Goal: Use online tool/utility: Utilize a website feature to perform a specific function

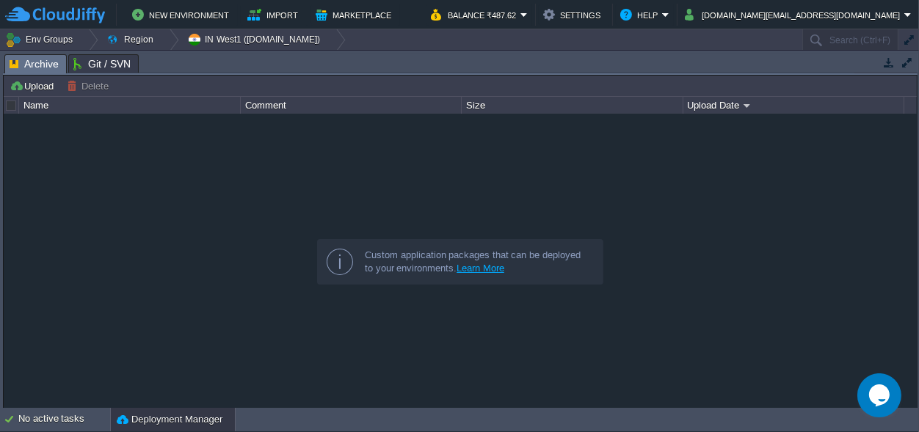
click at [218, 425] on body "New Environment Import Marketplace Bonus ₹0.00 Upgrade Account Balance ₹487.62 …" at bounding box center [459, 216] width 919 height 432
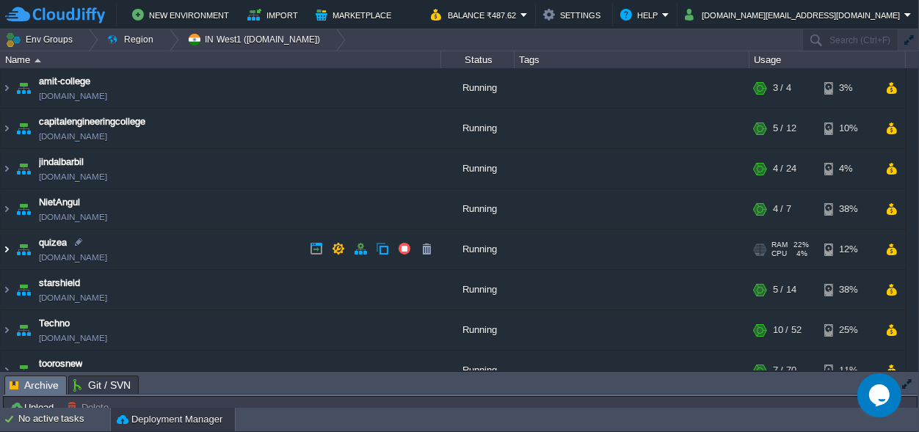
click at [7, 254] on img at bounding box center [7, 250] width 12 height 40
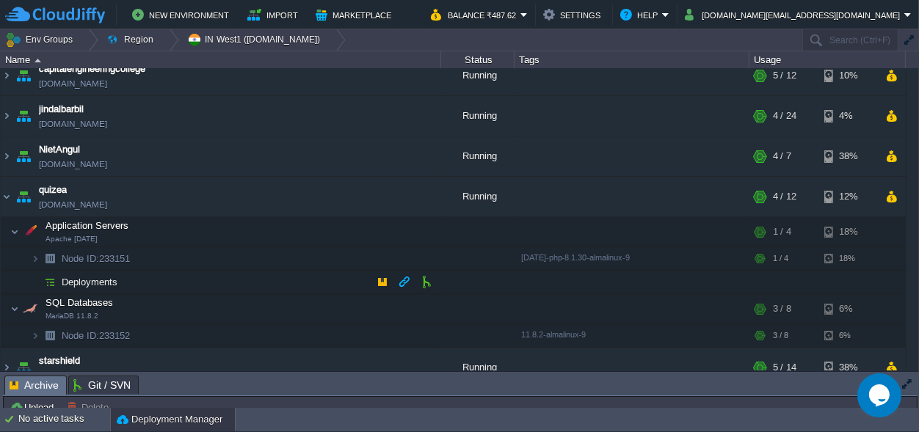
scroll to position [68, 0]
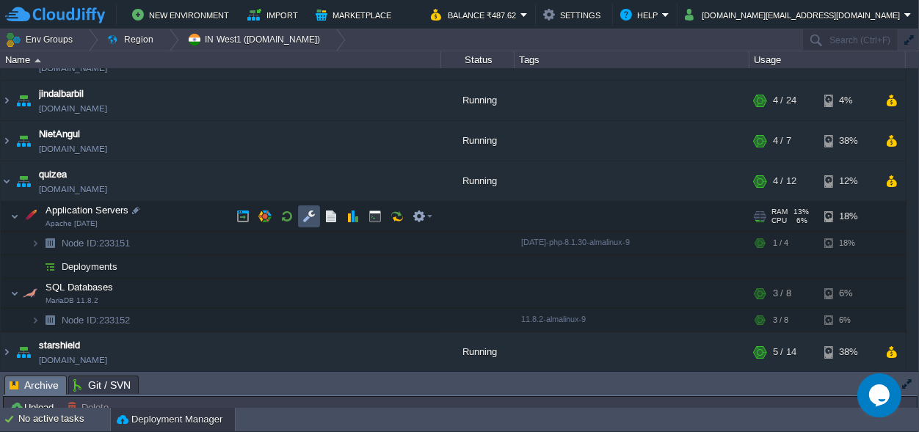
click at [309, 217] on button "button" at bounding box center [308, 216] width 13 height 13
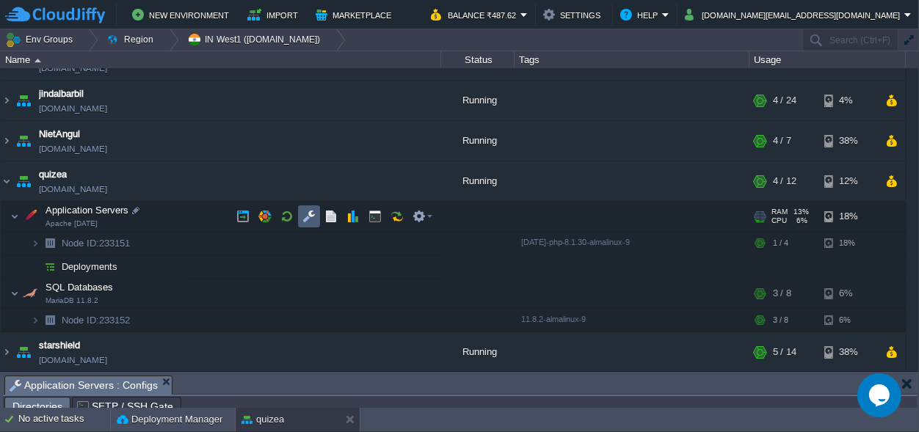
scroll to position [23, 0]
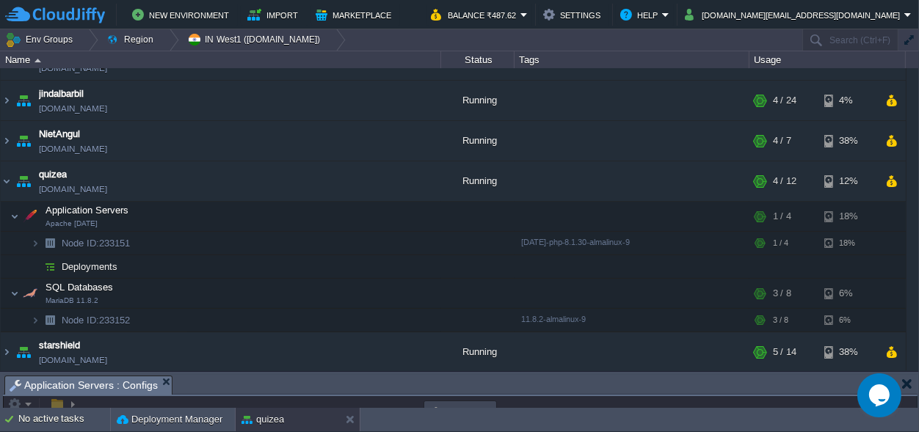
drag, startPoint x: 409, startPoint y: 388, endPoint x: 319, endPoint y: -57, distance: 454.6
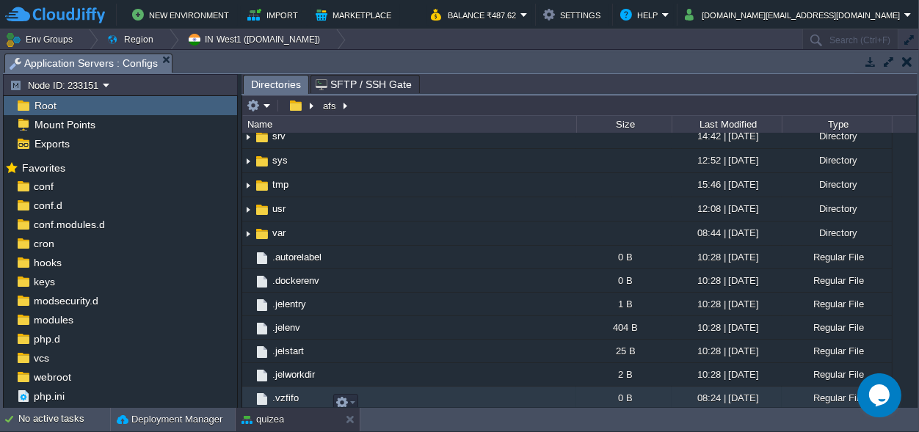
scroll to position [427, 0]
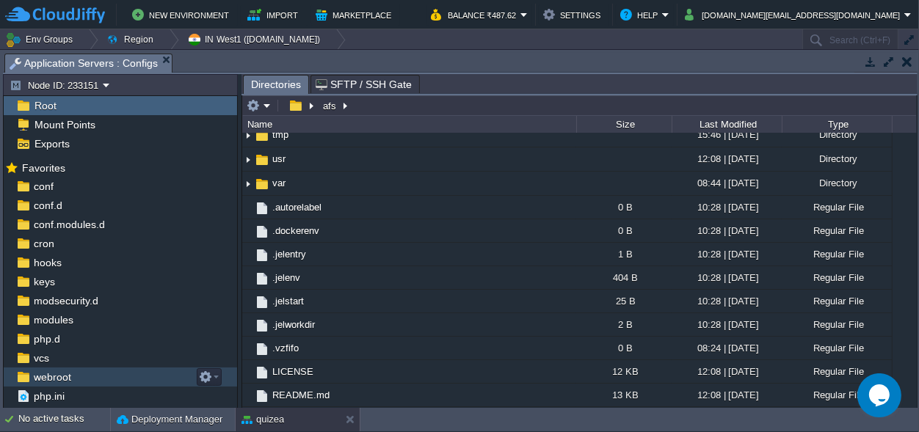
click at [57, 374] on span "webroot" at bounding box center [52, 377] width 43 height 13
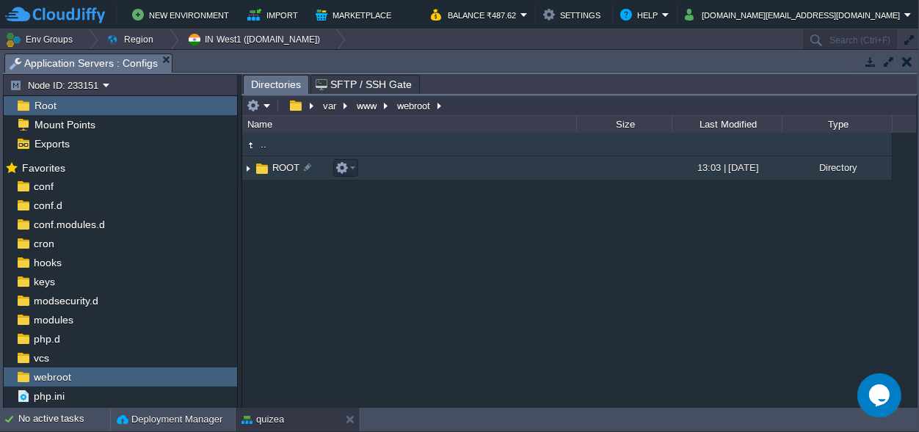
click at [271, 162] on span "ROOT" at bounding box center [286, 167] width 32 height 12
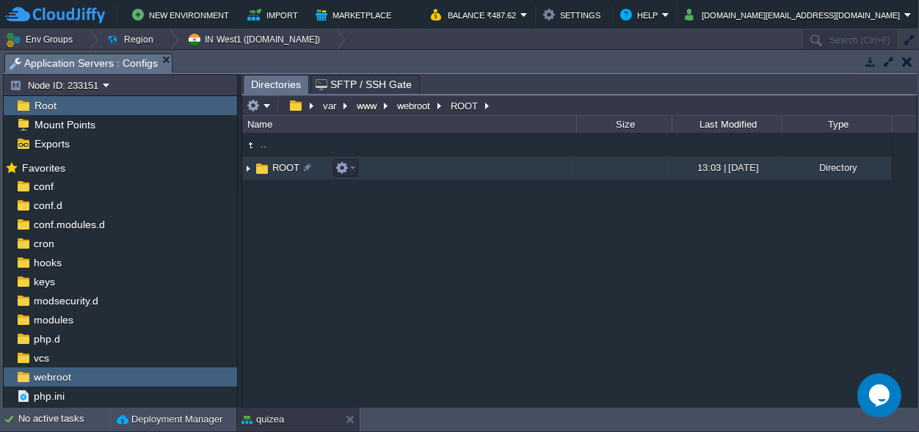
click at [271, 162] on span "ROOT" at bounding box center [286, 167] width 32 height 12
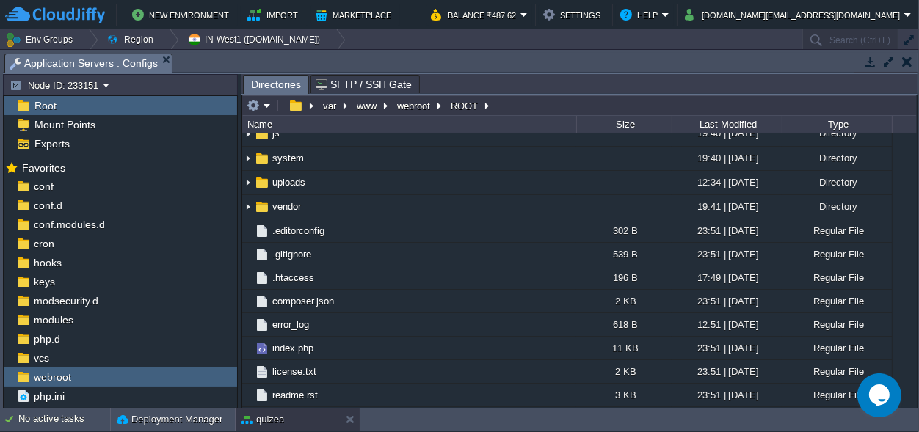
click at [286, 18] on span "application" at bounding box center [295, 12] width 50 height 12
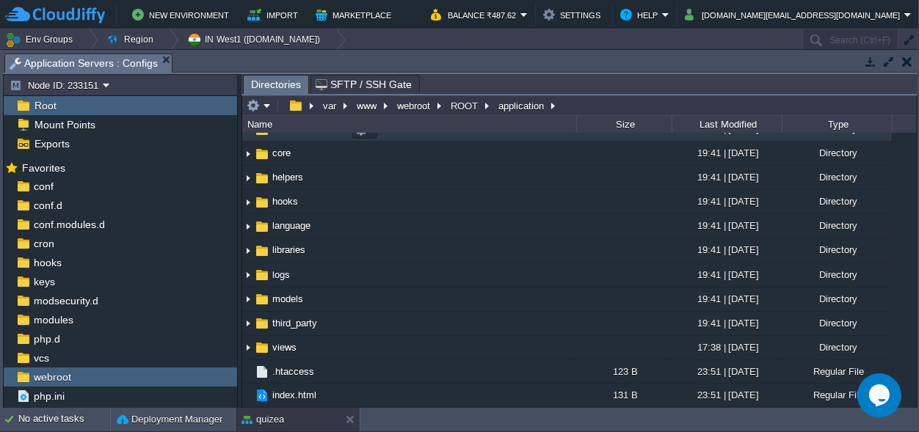
click at [286, 135] on span "controllers" at bounding box center [294, 129] width 48 height 12
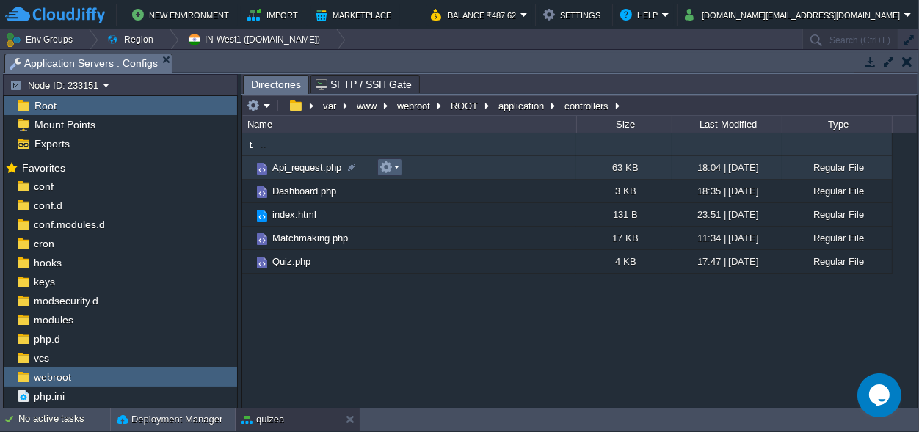
click at [381, 167] on button "button" at bounding box center [385, 167] width 13 height 13
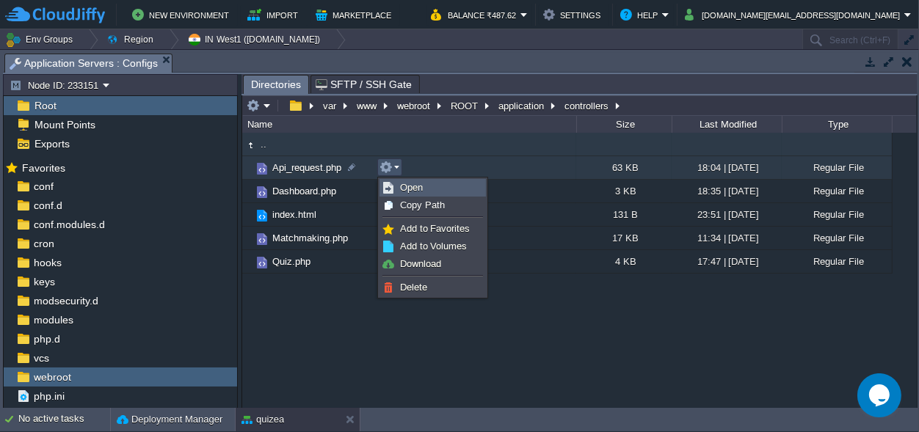
click at [432, 189] on link "Open" at bounding box center [432, 188] width 105 height 16
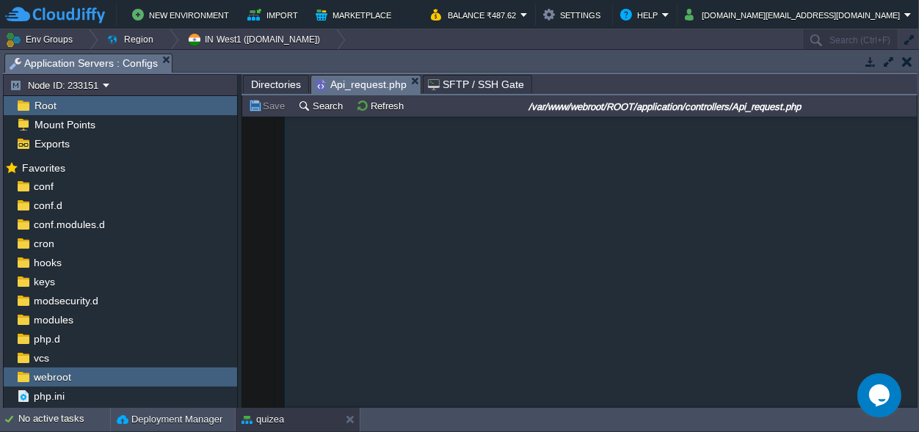
scroll to position [20378, 0]
drag, startPoint x: 915, startPoint y: 175, endPoint x: 9, endPoint y: 1, distance: 923.0
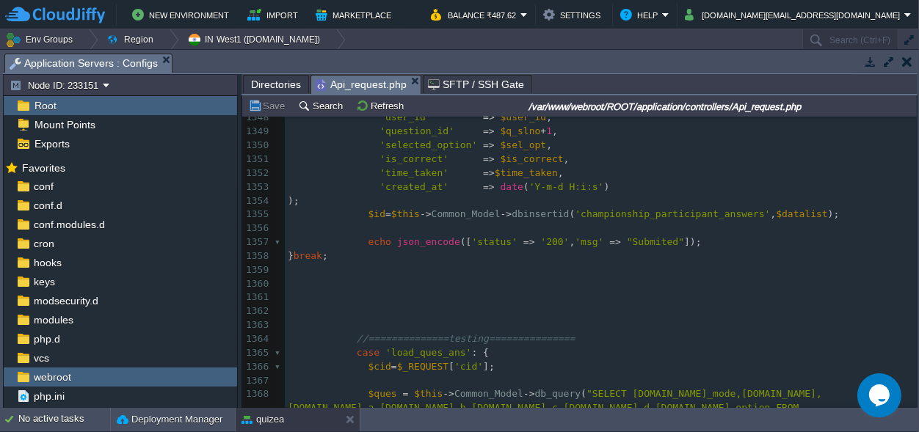
scroll to position [0, 0]
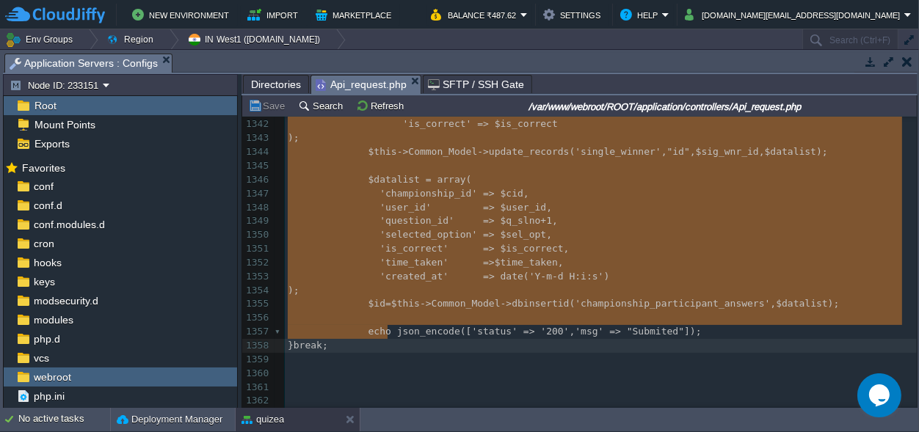
drag, startPoint x: 349, startPoint y: 231, endPoint x: 402, endPoint y: 333, distance: 115.2
type textarea "case 'tie_break_ques_submit': { $cid = $_REQUEST['cid']; $q_slno = $_REQUEST['q…"
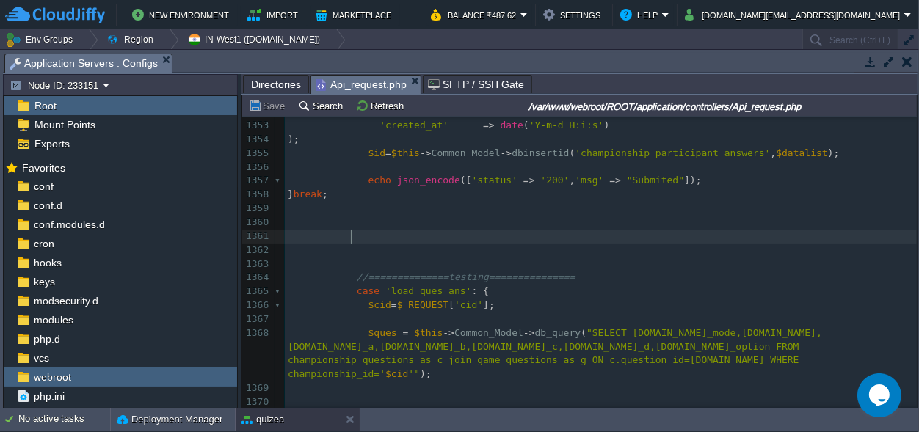
click at [357, 230] on pre at bounding box center [601, 237] width 632 height 14
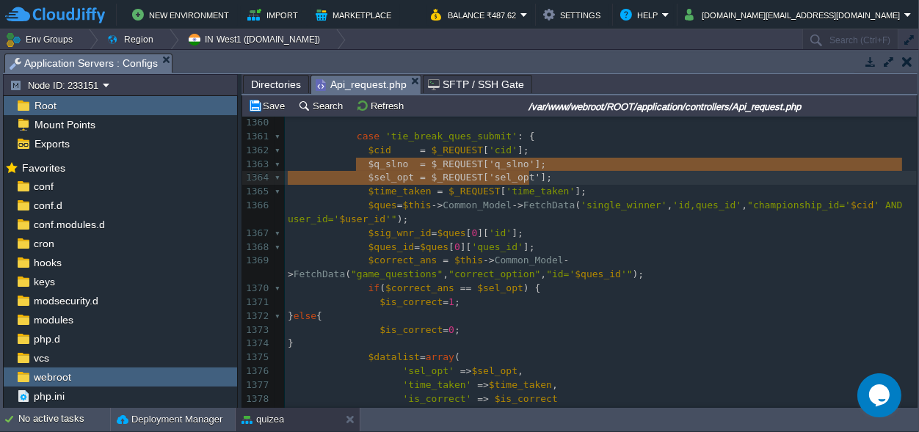
scroll to position [11, 241]
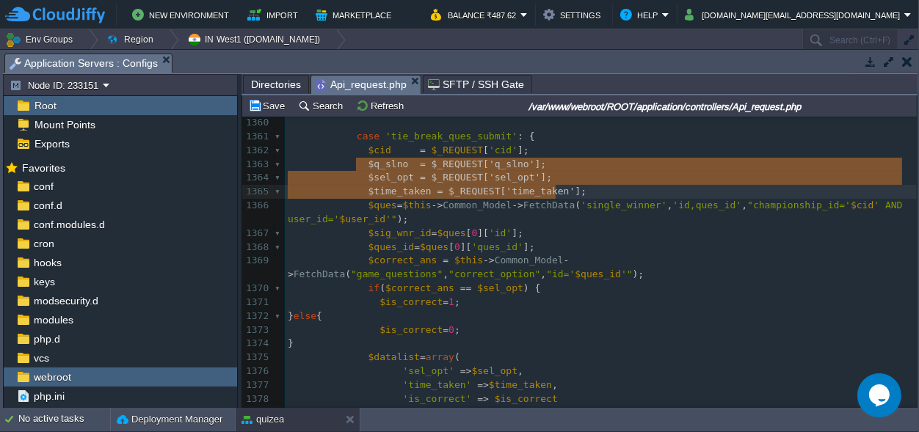
type textarea "$q_slno = $_REQUEST['q_slno']; $sel_opt = $_REQUEST['sel_opt']; $time_taken = $…"
drag, startPoint x: 357, startPoint y: 164, endPoint x: 573, endPoint y: 190, distance: 218.0
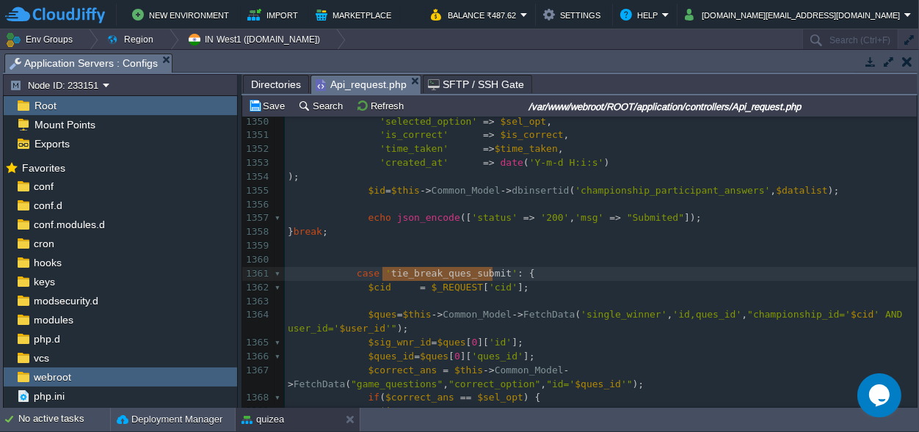
scroll to position [0, 109]
drag, startPoint x: 492, startPoint y: 272, endPoint x: 383, endPoint y: 275, distance: 108.6
type textarea "final"
type textarea "_result"
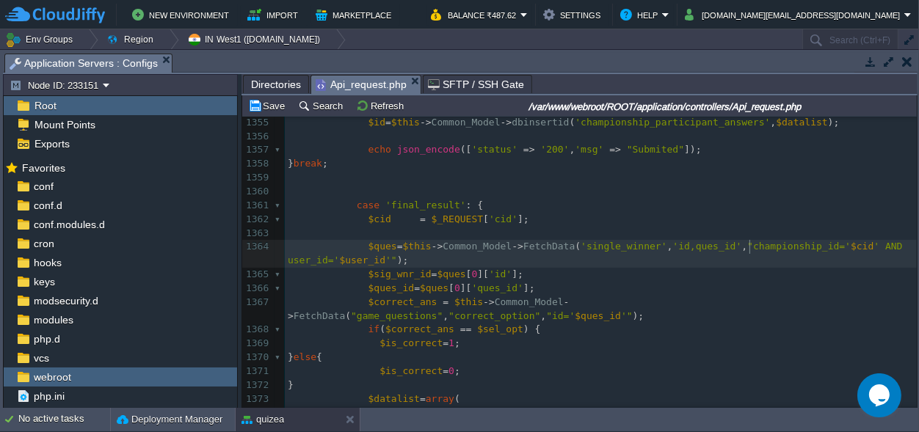
click at [749, 245] on div "xxxxxxxxxx } break ; 1340 'sel_opt' => $sel_opt , 1341 'time_taken' => $time_ta…" at bounding box center [601, 260] width 632 height 705
type textarea "championship_id"
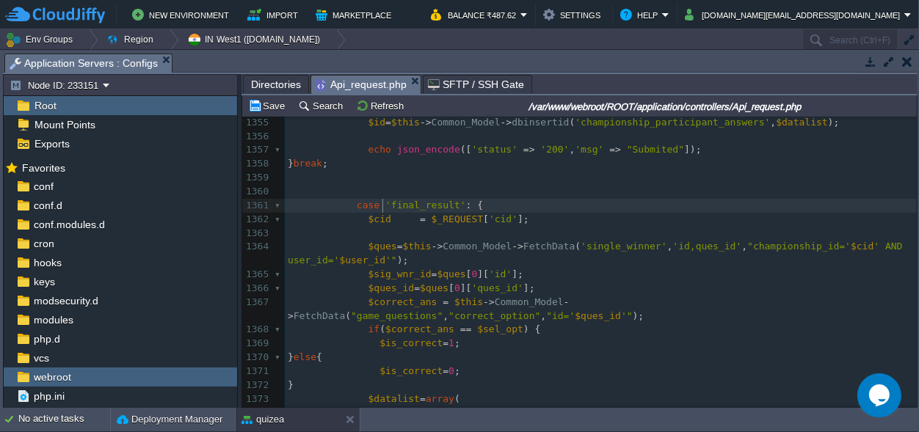
click at [385, 203] on span "'final_result'" at bounding box center [425, 205] width 81 height 11
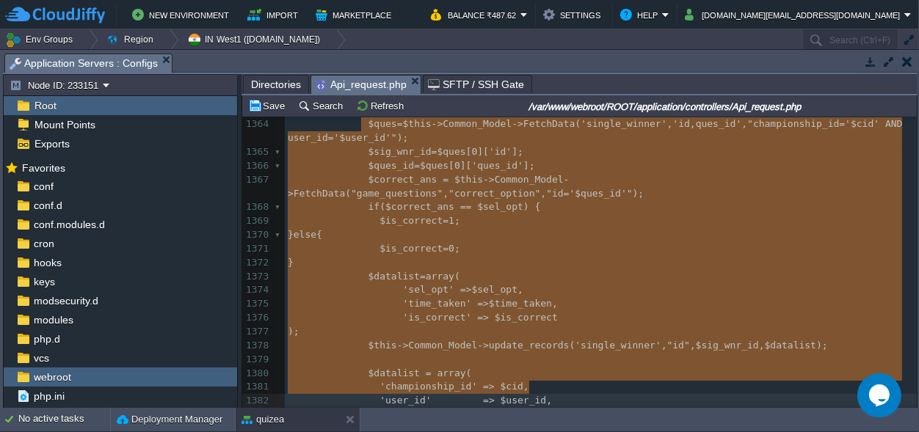
scroll to position [217, 247]
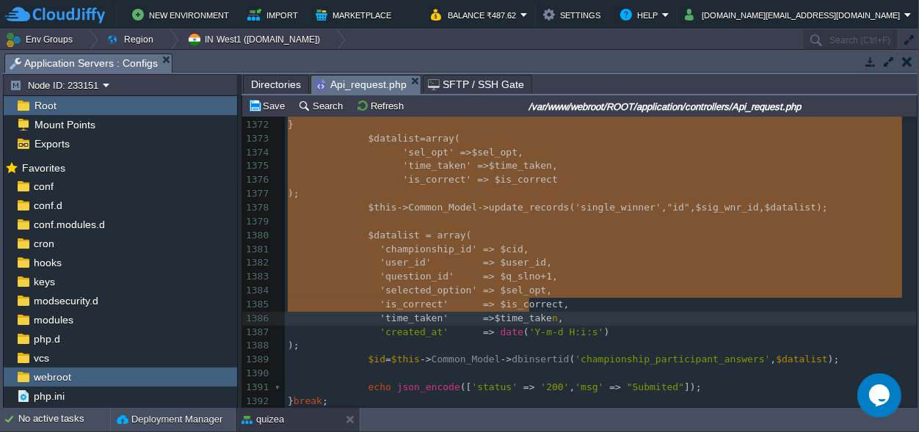
type textarea "-"
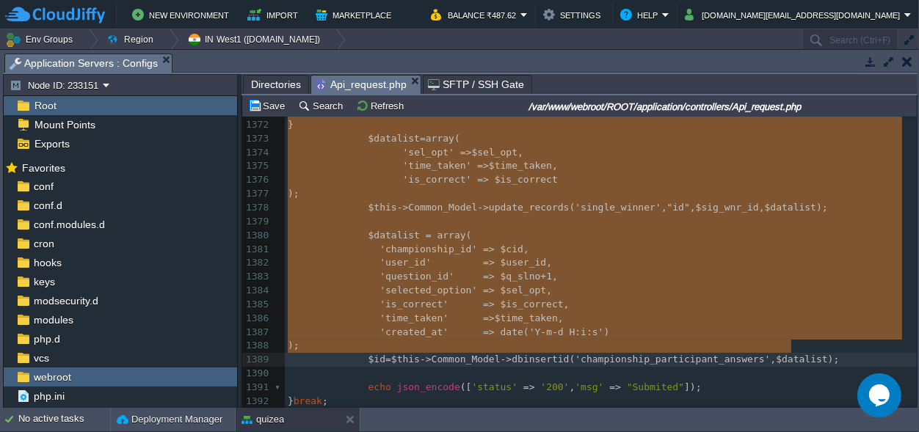
drag, startPoint x: 360, startPoint y: 247, endPoint x: 813, endPoint y: 349, distance: 464.2
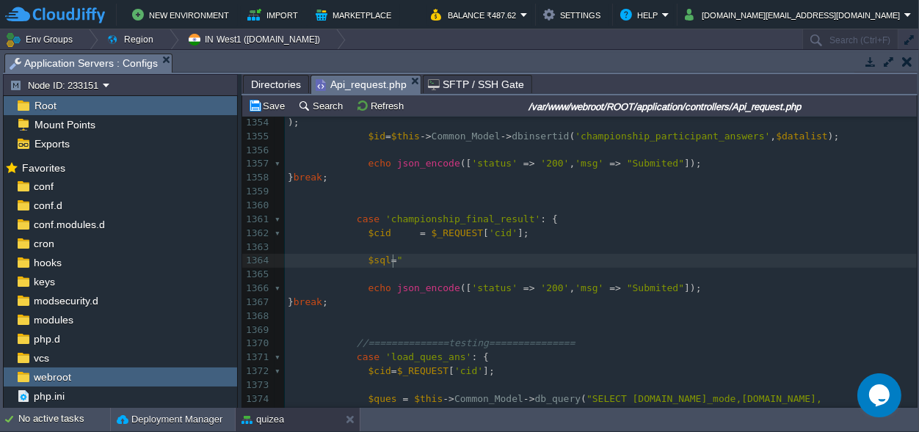
type textarea "$sql="""
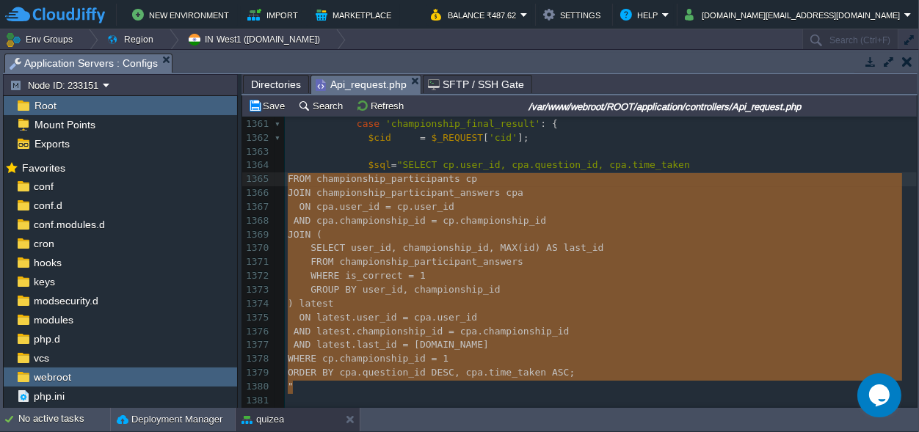
drag, startPoint x: 305, startPoint y: 260, endPoint x: 279, endPoint y: 174, distance: 89.8
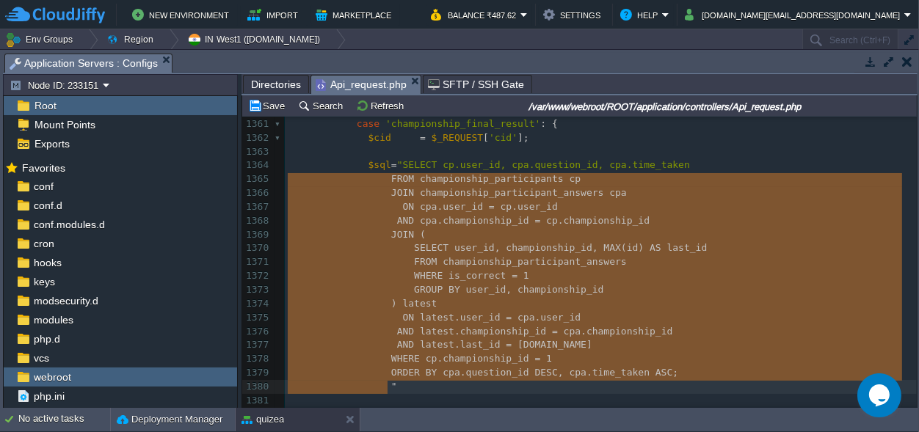
type textarea "FROM championship_participants cp JOIN championship_participant_answers cpa ON …"
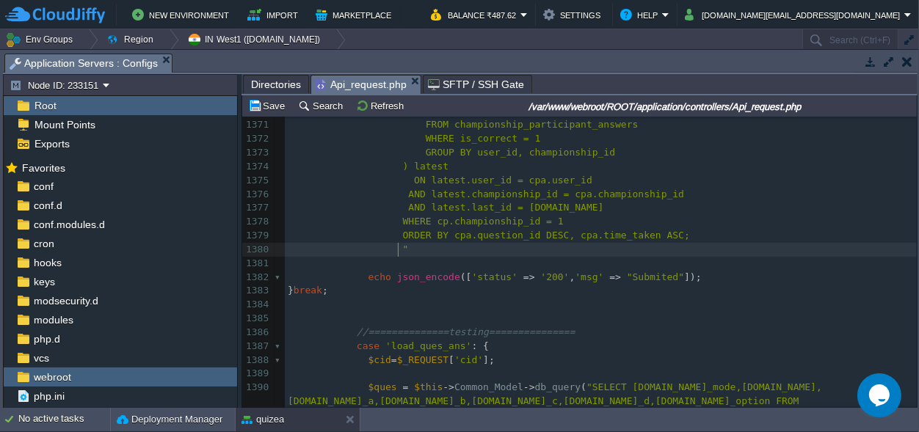
type textarea ";"
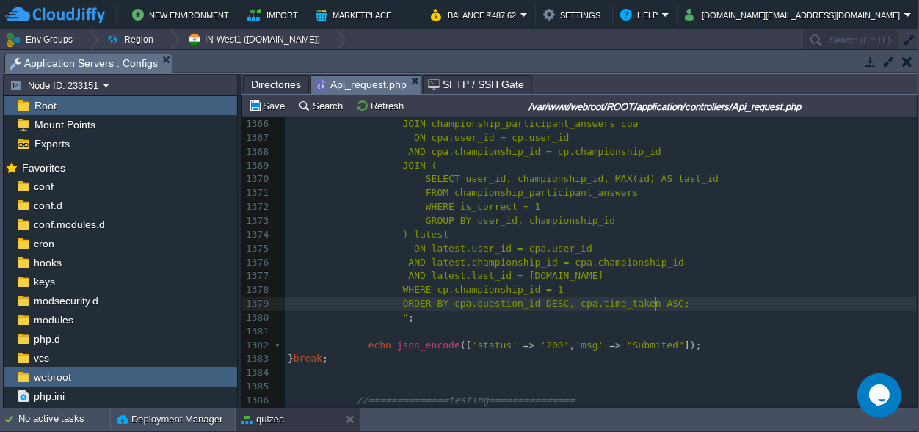
scroll to position [0, 0]
click at [661, 304] on pre "ORDER BY cpa.question_id DESC, cpa.time_taken ASC;" at bounding box center [601, 304] width 632 height 14
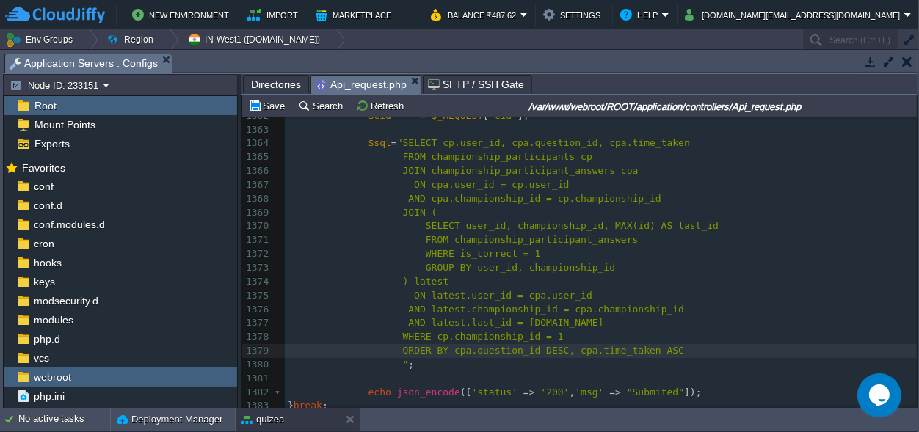
scroll to position [19420, 0]
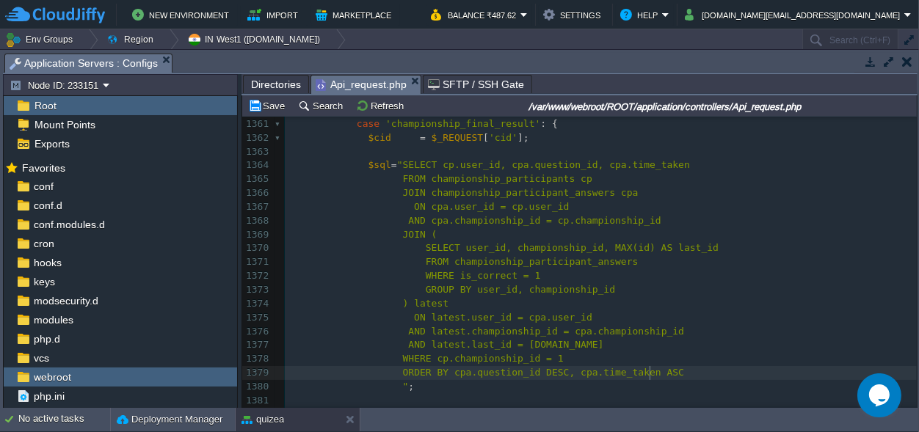
click at [541, 360] on div "xxxxxxxxxx } break ; 1344 $this -> Common_Model -> update_records ( 'single_win…" at bounding box center [601, 353] width 632 height 940
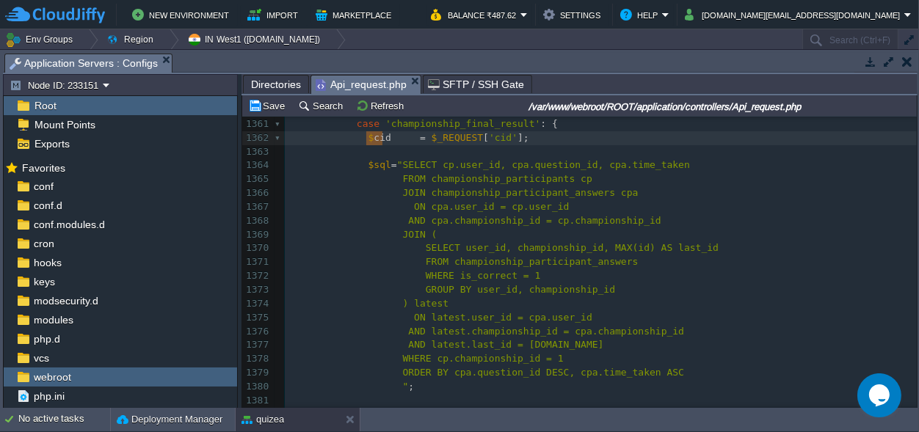
type textarea "$cid"
drag, startPoint x: 383, startPoint y: 135, endPoint x: 360, endPoint y: 140, distance: 24.0
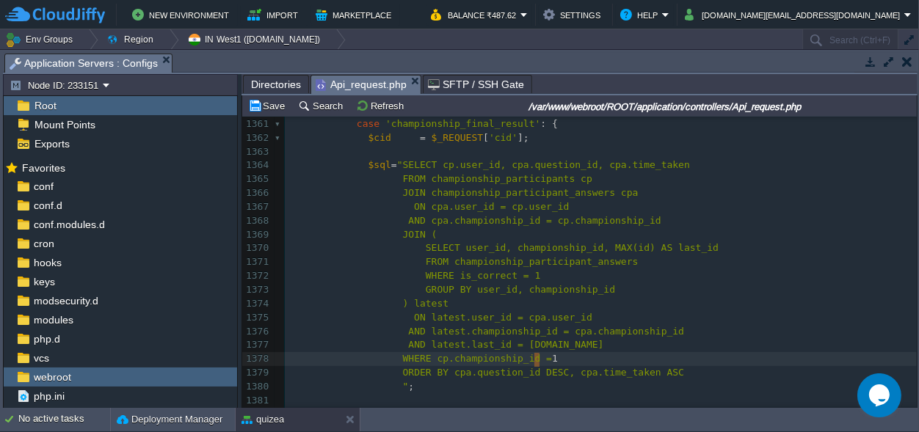
scroll to position [0, 5]
drag, startPoint x: 542, startPoint y: 360, endPoint x: 532, endPoint y: 360, distance: 10.3
type textarea "''"
click at [603, 352] on pre "WHERE cp.championship_id = ' $cid '" at bounding box center [601, 359] width 632 height 14
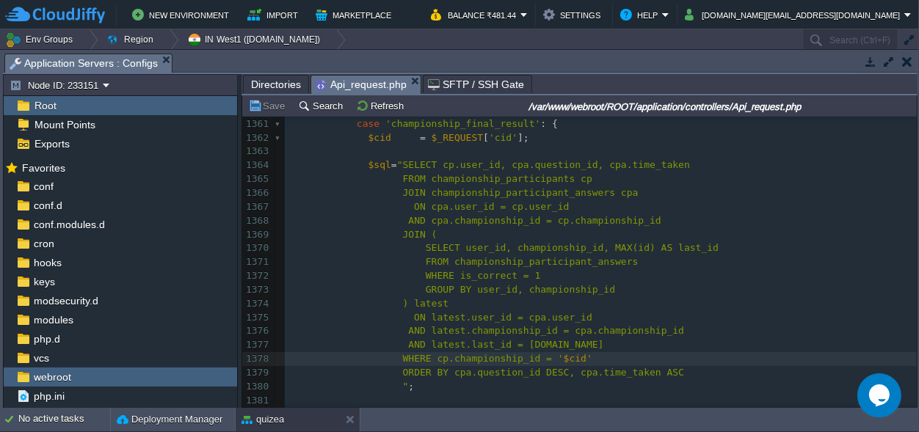
scroll to position [19353, 0]
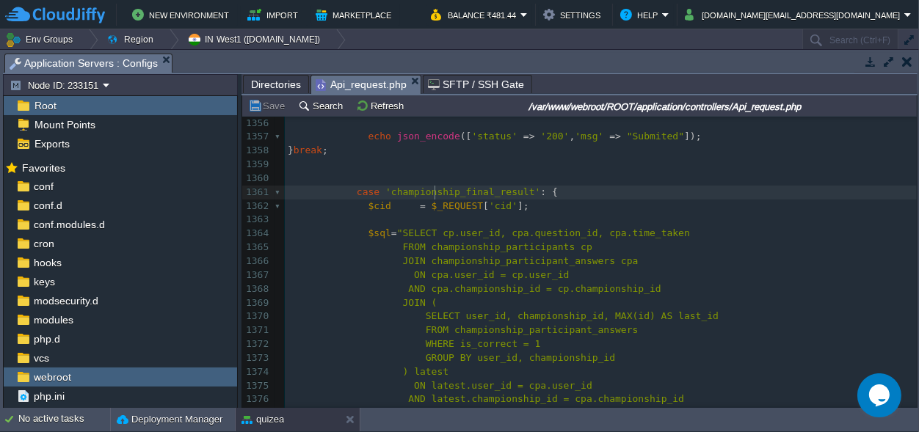
click at [435, 192] on div "xxxxxxxxxx 1343 ); 1344 $this -> Common_Model -> update_records ( 'single_winne…" at bounding box center [601, 241] width 632 height 608
type textarea "championship_final_result"
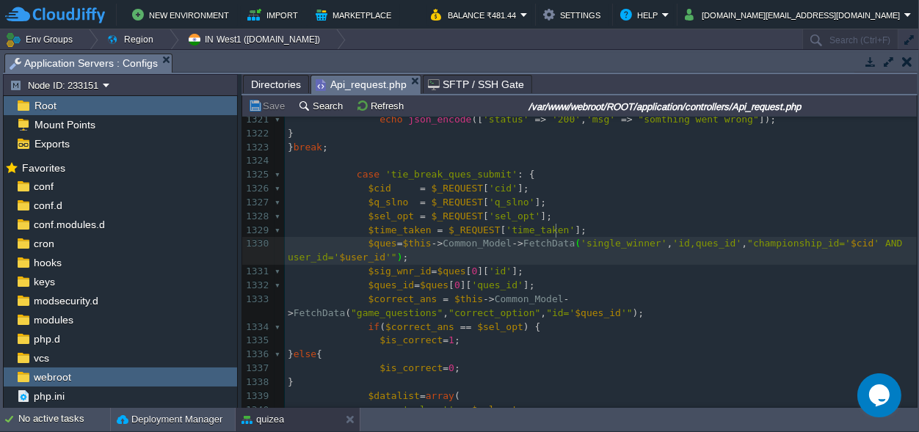
scroll to position [18803, 0]
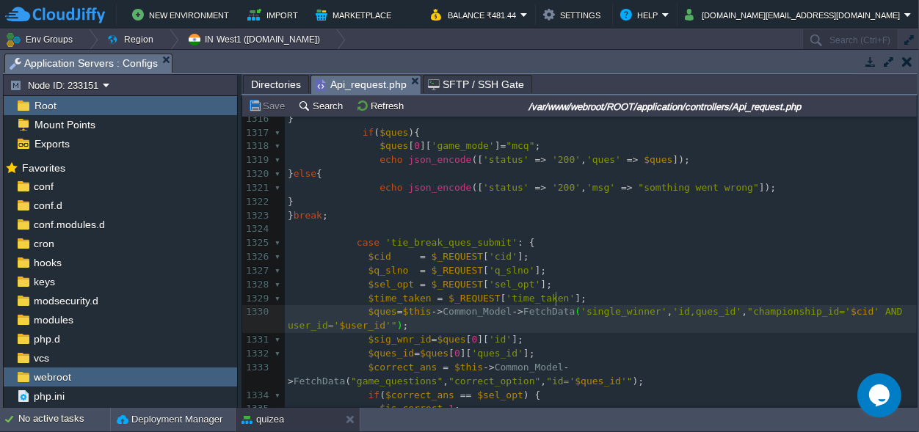
click at [669, 250] on pre "$cid = $_REQUEST [ 'cid' ];" at bounding box center [601, 257] width 632 height 14
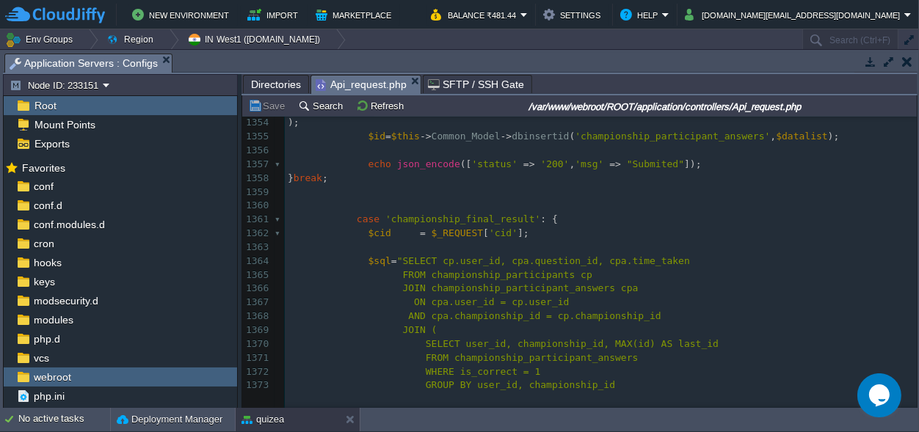
scroll to position [19351, 0]
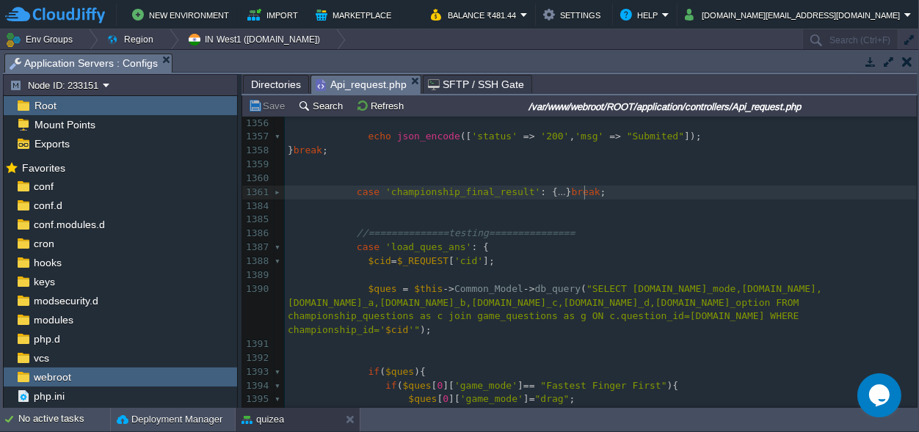
scroll to position [0, 5]
drag, startPoint x: 595, startPoint y: 190, endPoint x: 368, endPoint y: 198, distance: 226.2
type textarea "case 'championship_final_result': { $cid = $_REQUEST['cid']; $sql="SELECT cp.us…"
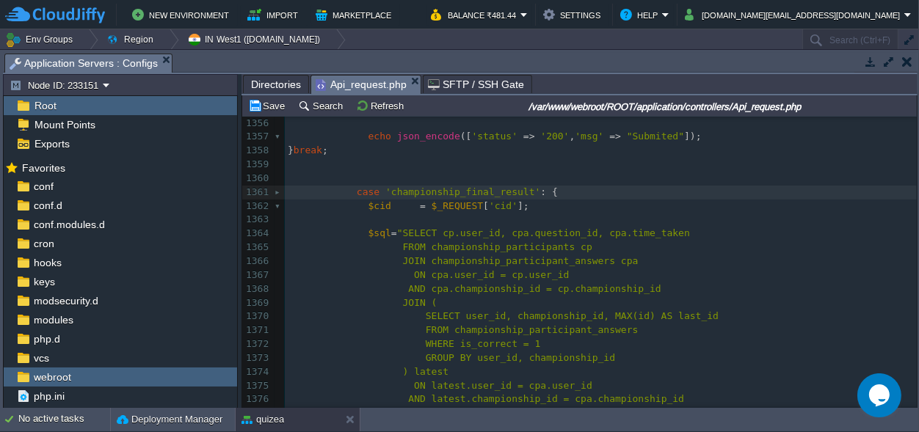
scroll to position [19378, 0]
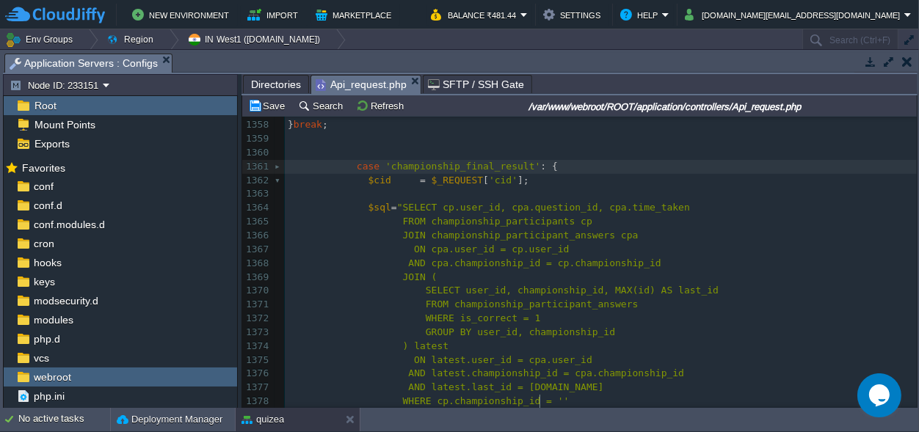
type textarea "1"
type textarea "FROM championship_participants cp JOIN championship_participant_answers cpa ON …"
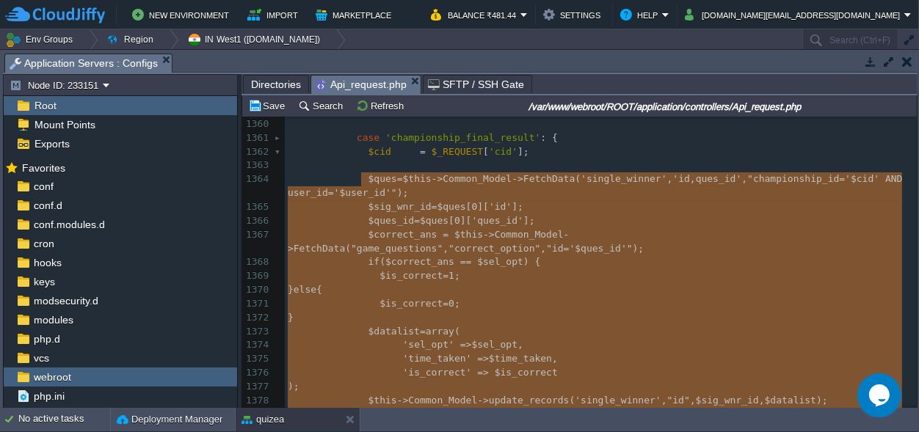
type textarea "-"
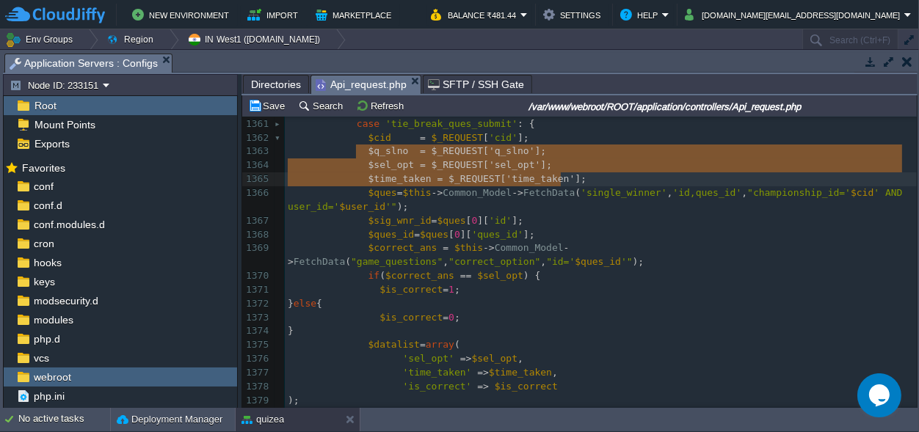
type textarea "$q_slno = $_REQUEST['q_slno']; $sel_opt = $_REQUEST['sel_opt']; $time_taken = $…"
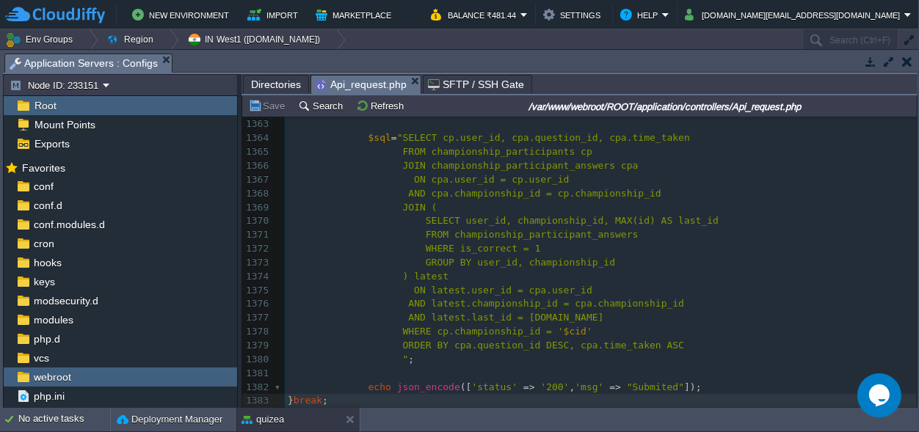
scroll to position [19535, 0]
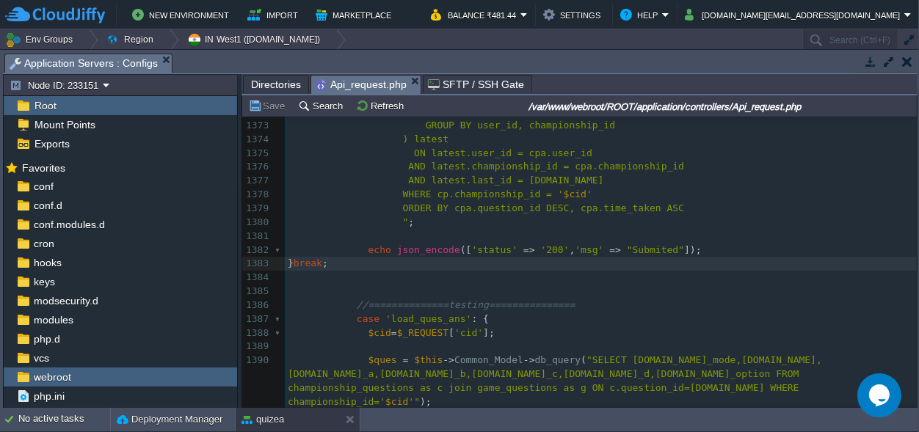
click at [269, 104] on button "Save" at bounding box center [268, 105] width 41 height 13
click at [421, 269] on pre "} break ;" at bounding box center [601, 264] width 632 height 14
drag, startPoint x: 272, startPoint y: 103, endPoint x: 291, endPoint y: 117, distance: 22.6
click at [275, 104] on button "Save" at bounding box center [268, 105] width 41 height 13
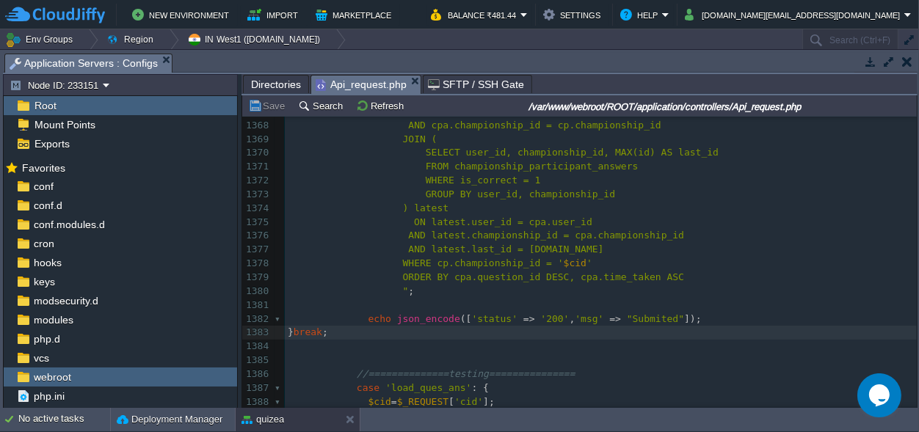
scroll to position [0, 0]
click at [575, 322] on span "'msg'" at bounding box center [589, 318] width 29 height 11
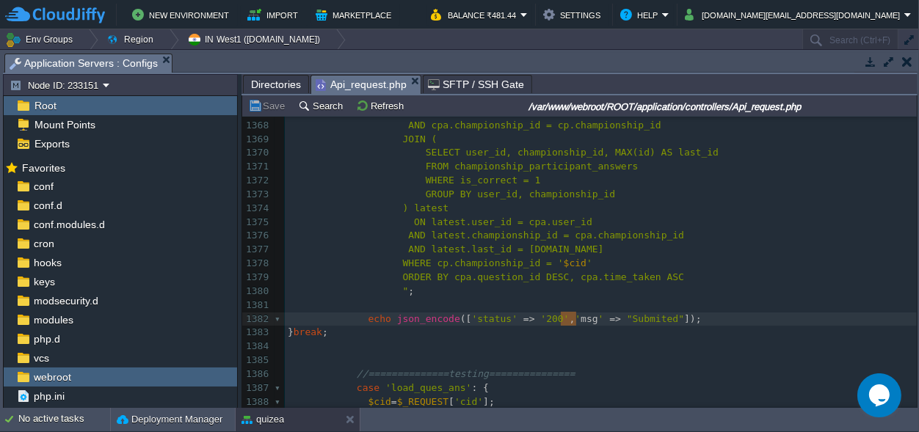
scroll to position [0, 15]
type textarea "result"
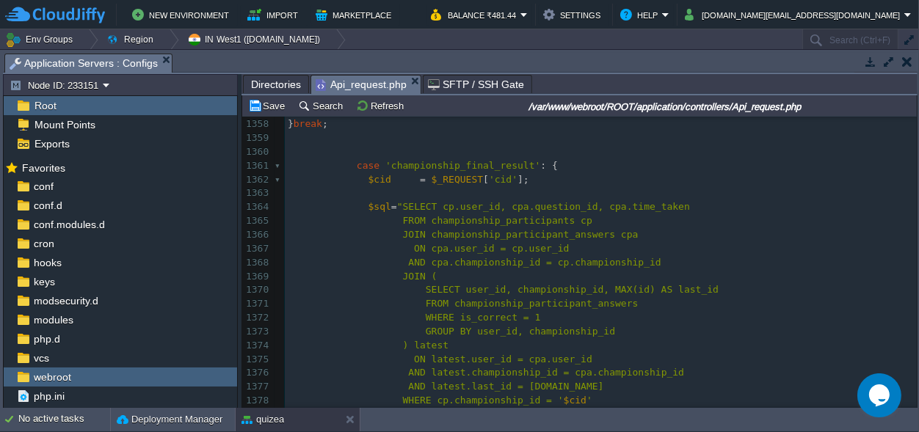
scroll to position [19594, 0]
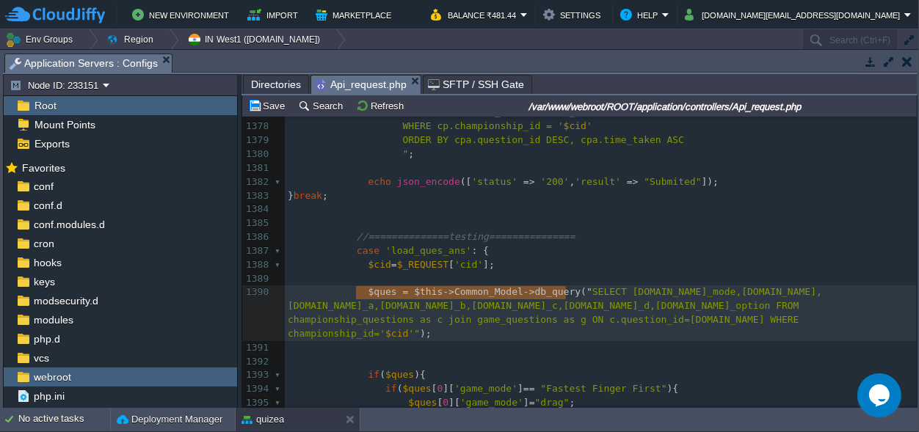
type textarea "$ques = $this->Common_Model->db_query("
drag, startPoint x: 355, startPoint y: 292, endPoint x: 560, endPoint y: 291, distance: 204.8
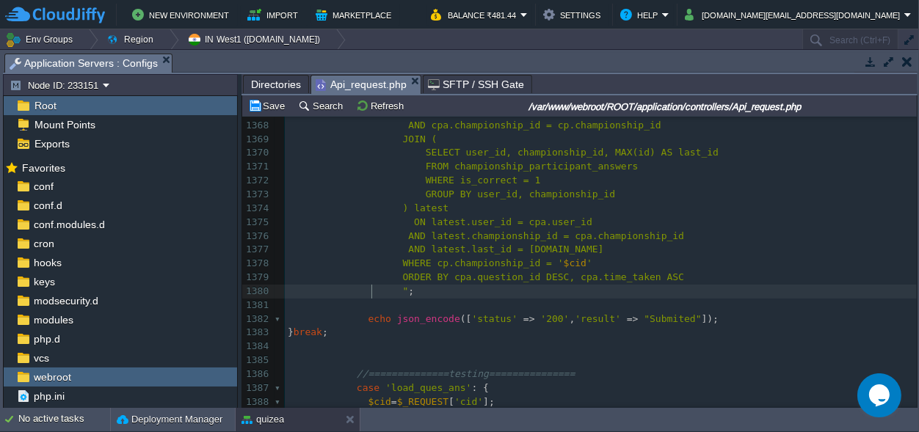
click at [373, 298] on pre "" ;" at bounding box center [601, 292] width 632 height 14
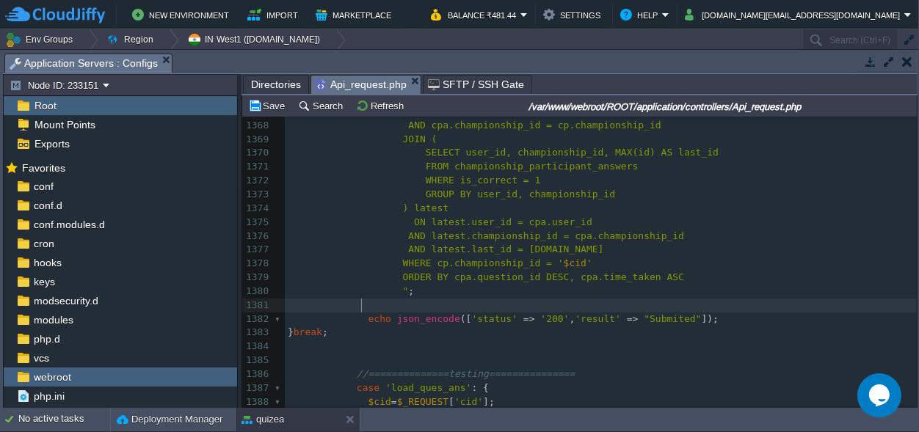
click at [369, 304] on pre at bounding box center [601, 306] width 632 height 14
click at [649, 318] on span ""Submited"" at bounding box center [672, 318] width 57 height 11
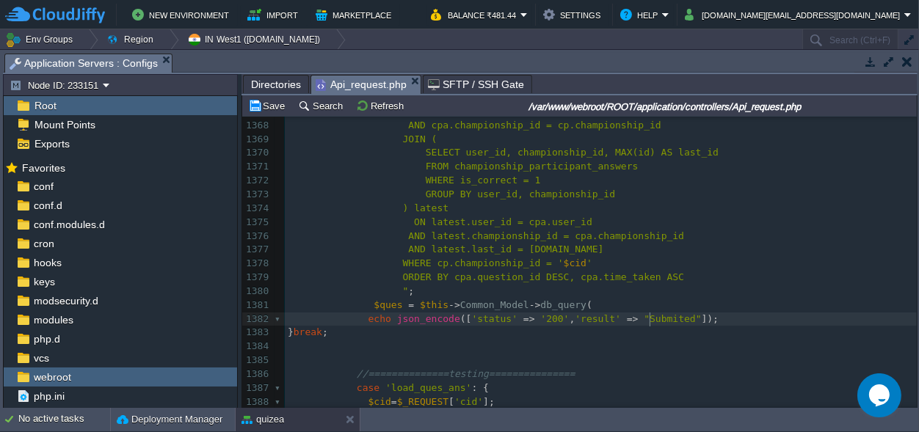
type textarea "Submited"
click at [624, 318] on div "xxxxxxxxxx } break ; 1357 echo json_encode ([ 'status' => '200' , 'msg' => "Sub…" at bounding box center [601, 368] width 632 height 802
type textarea "$results"
click at [380, 305] on span "$ques" at bounding box center [388, 304] width 29 height 11
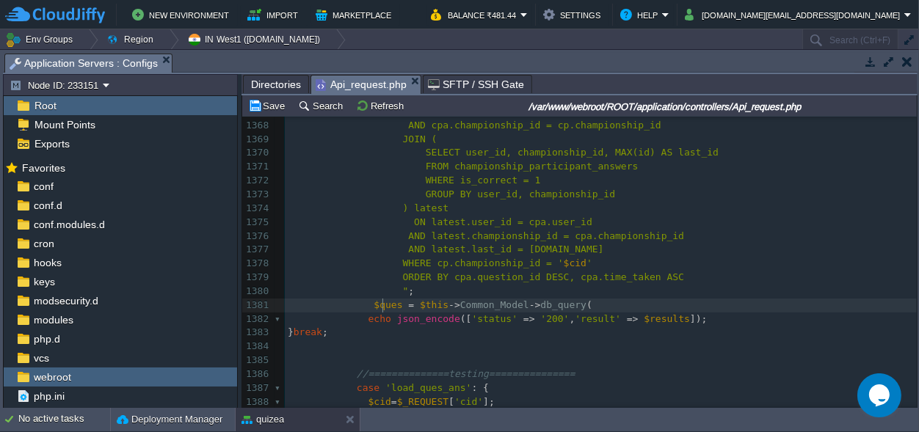
type textarea "$ques"
paste textarea
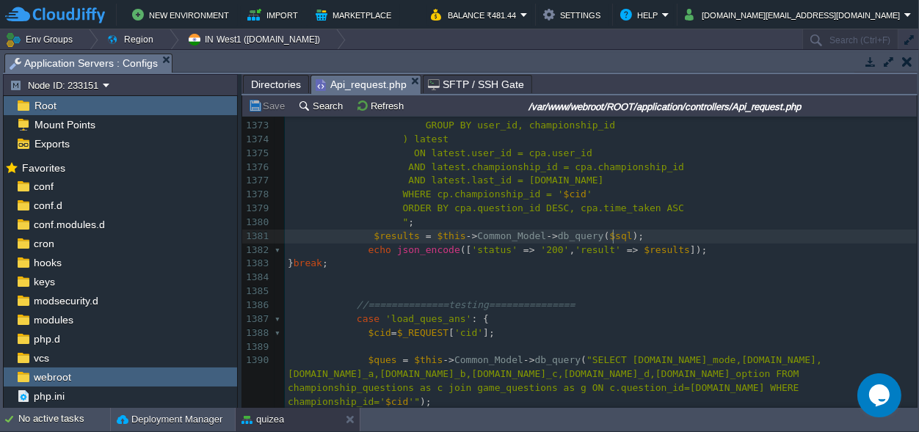
type textarea "$sql);"
click at [619, 235] on pre "$results = $this -> Common_Model -> db_query ( $sql );" at bounding box center [601, 237] width 632 height 14
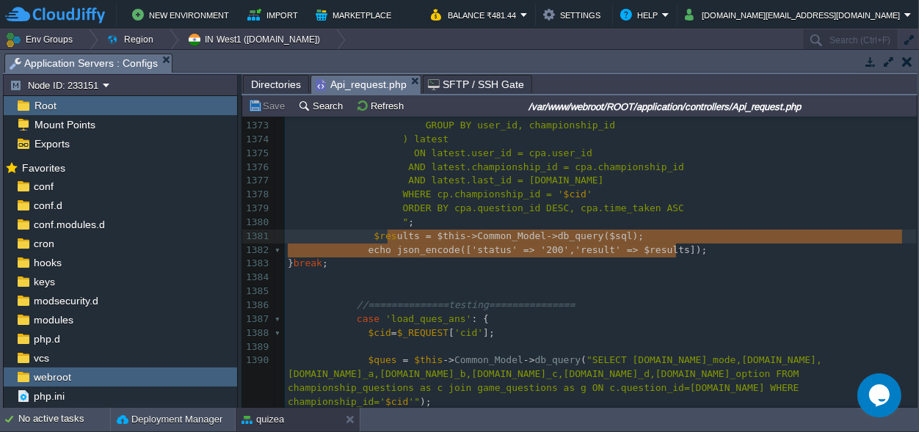
scroll to position [11, 388]
type textarea "$results = $this->Common_Model->db_query($sql); echo json_encode(['status' => '…"
drag, startPoint x: 698, startPoint y: 252, endPoint x: 364, endPoint y: 238, distance: 334.3
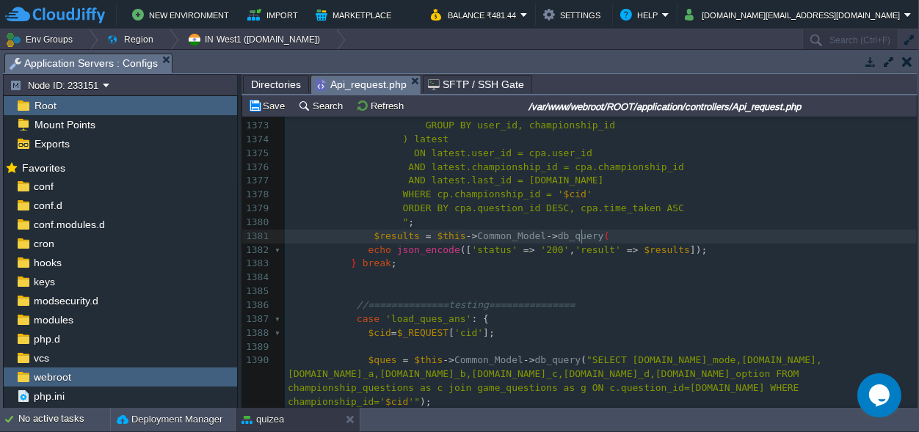
type textarea "$ques"
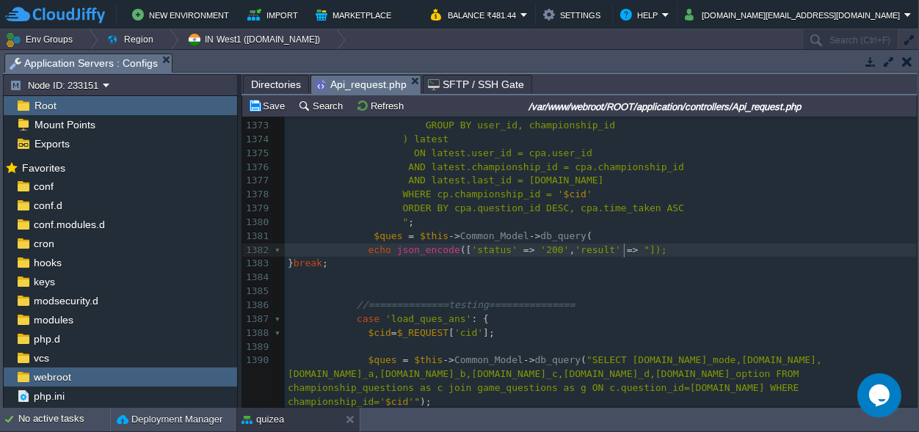
type textarea "Submited"
type textarea "msg"
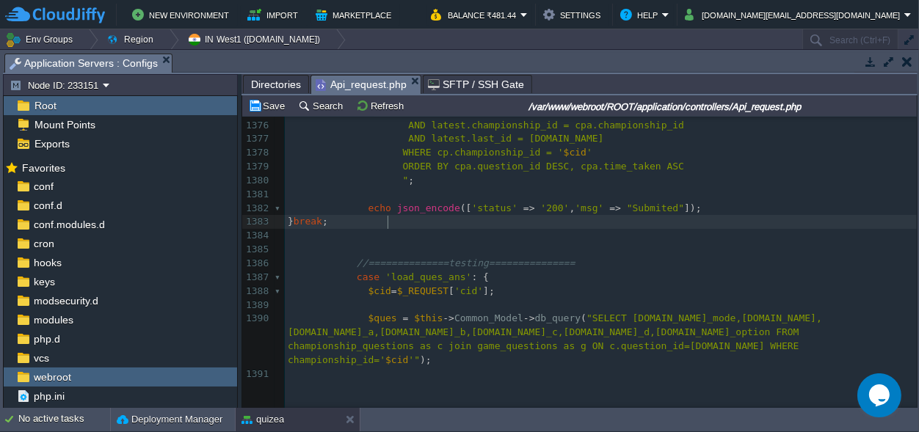
scroll to position [19626, 0]
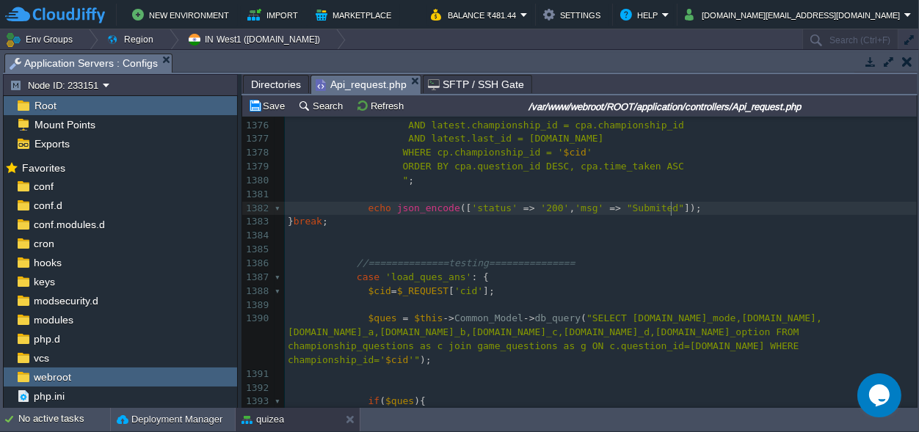
click at [676, 207] on div "xxxxxxxxxx } break ; 1350 'selected_option' => $sel_opt , 1351 'is_correct' => …" at bounding box center [601, 153] width 632 height 788
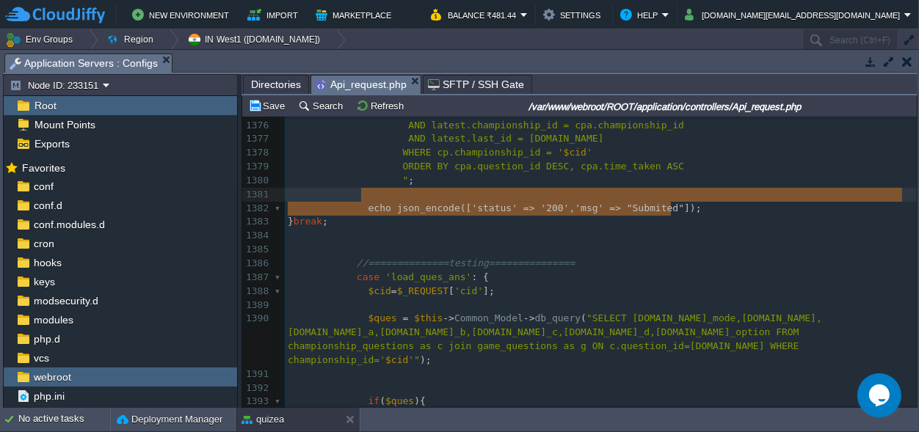
type textarea "echo json_encode(['status' => '200', 'msg' => "Submited"]);"
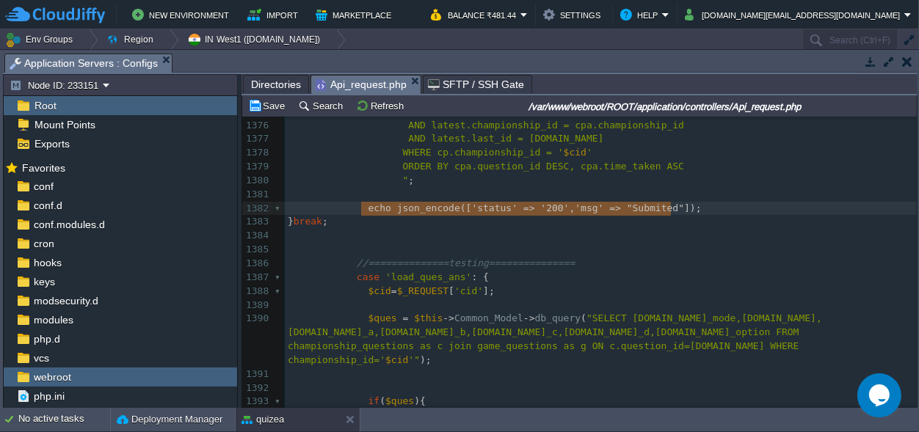
drag, startPoint x: 676, startPoint y: 207, endPoint x: 360, endPoint y: 205, distance: 315.6
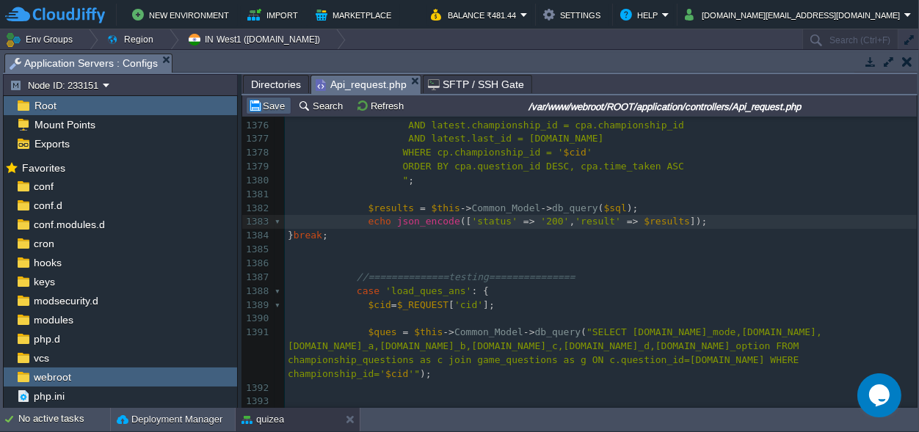
click at [277, 103] on button "Save" at bounding box center [268, 105] width 41 height 13
click at [561, 382] on pre "​" at bounding box center [601, 389] width 632 height 14
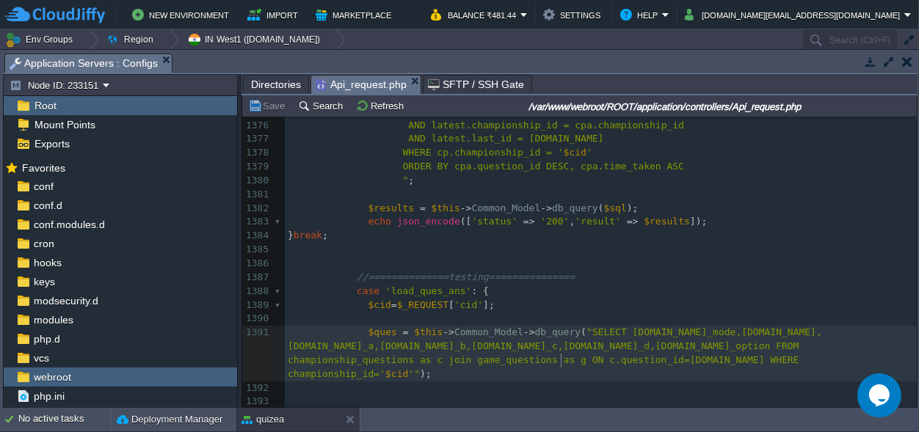
click at [569, 382] on pre "​" at bounding box center [601, 389] width 632 height 14
type textarea "championship_id"
click at [569, 382] on pre "​" at bounding box center [601, 389] width 632 height 14
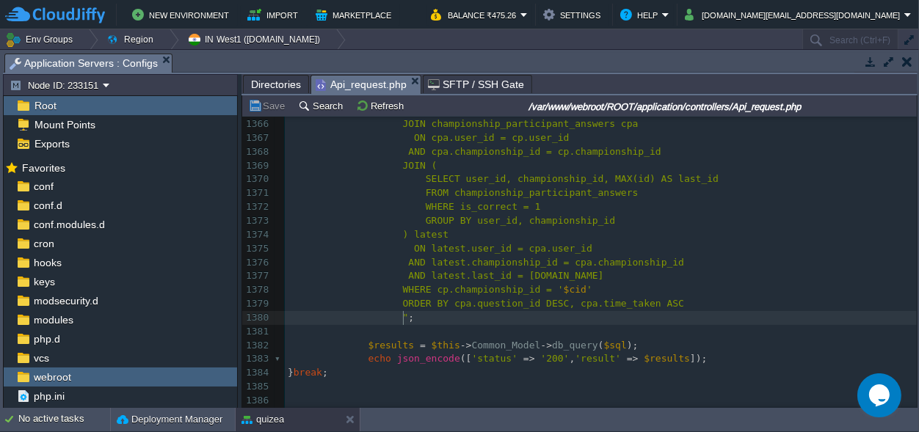
scroll to position [0, 0]
click at [417, 317] on pre "" ;" at bounding box center [601, 318] width 632 height 14
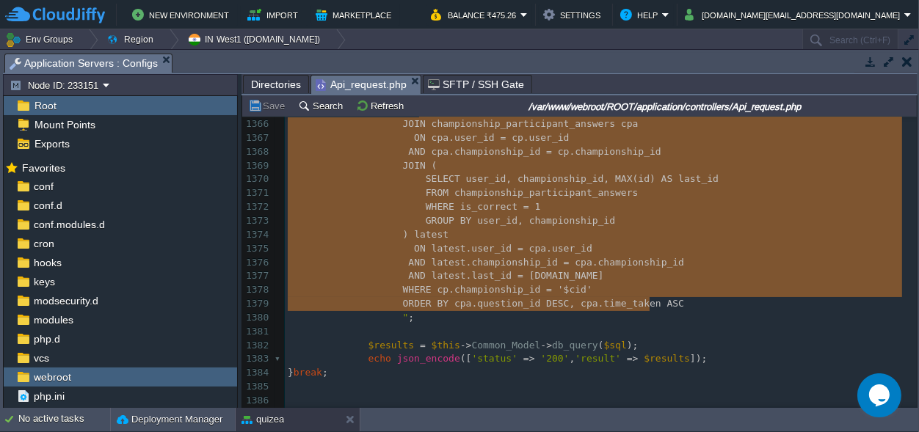
scroll to position [19448, 0]
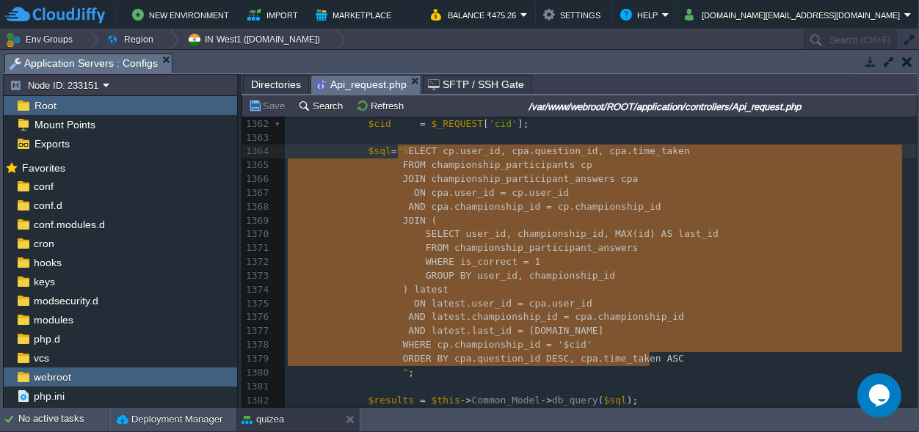
type textarea "SELECT cp.user_id, cpa.question_id, cpa.time_taken FROM championship_participan…"
drag, startPoint x: 656, startPoint y: 303, endPoint x: 395, endPoint y: 154, distance: 300.8
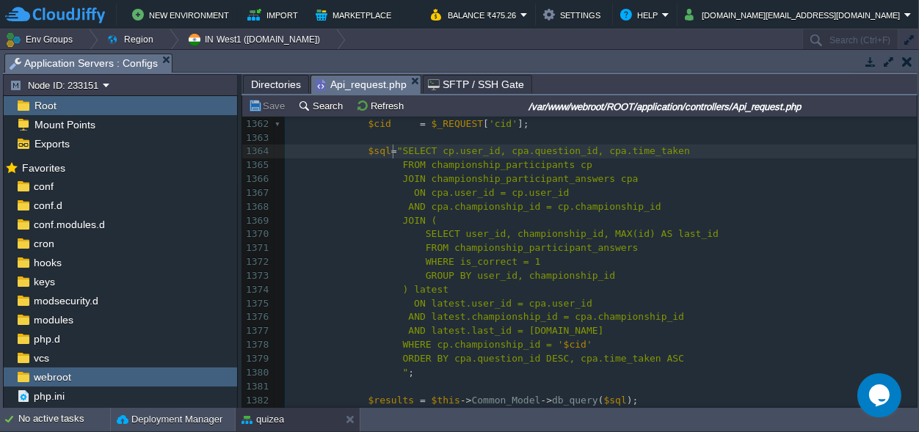
scroll to position [0, 31]
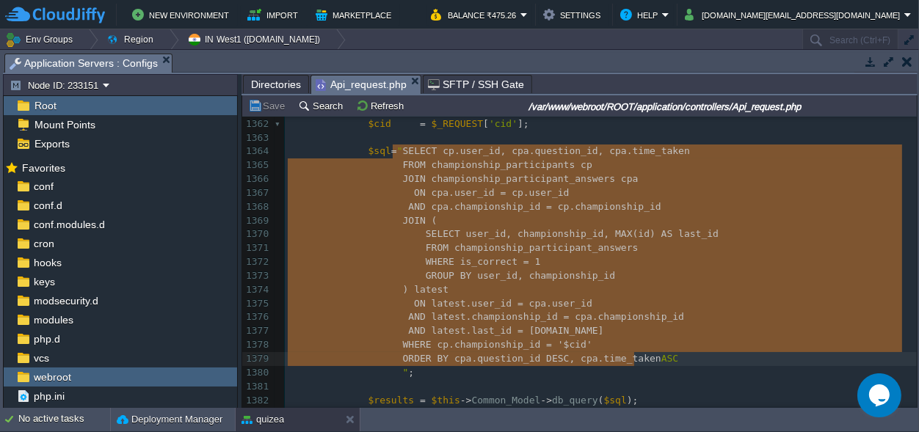
type textarea "SELECT cp.user_id, cpa.question_id, cpa.time_taken FROM championship_participan…"
drag, startPoint x: 393, startPoint y: 149, endPoint x: 652, endPoint y: 357, distance: 332.1
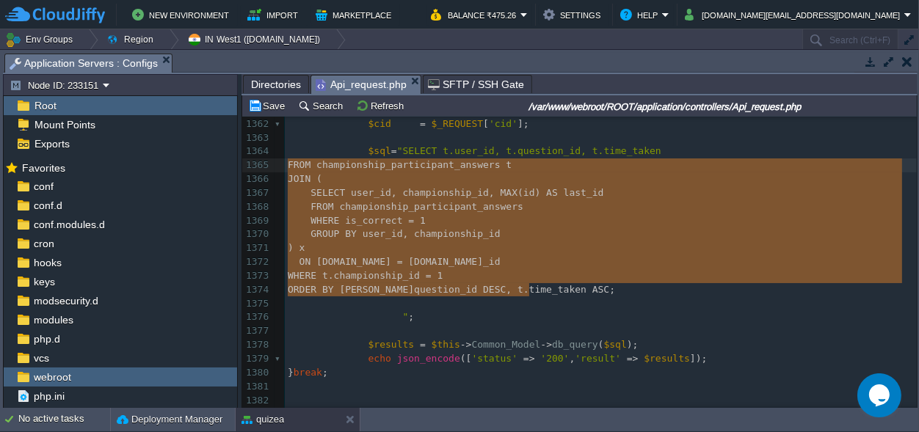
scroll to position [107, 241]
drag, startPoint x: 548, startPoint y: 288, endPoint x: 285, endPoint y: 164, distance: 290.9
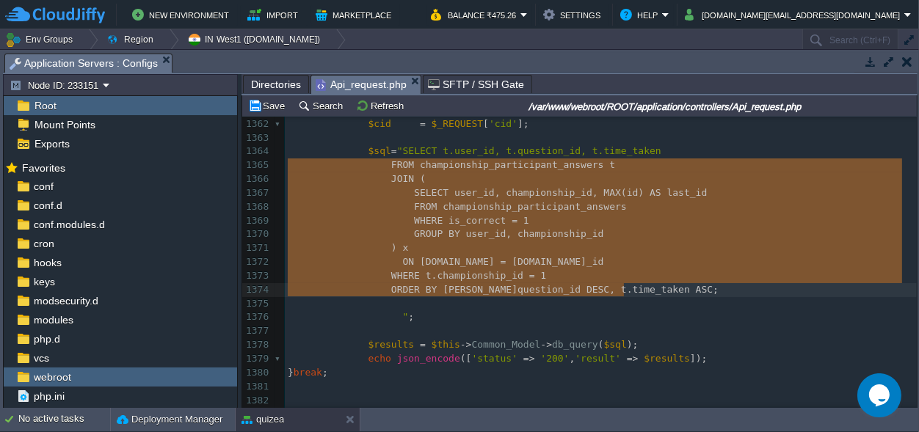
type textarea "FROM championship_participant_answers t JOIN ( SELECT user_id, championship_id,…"
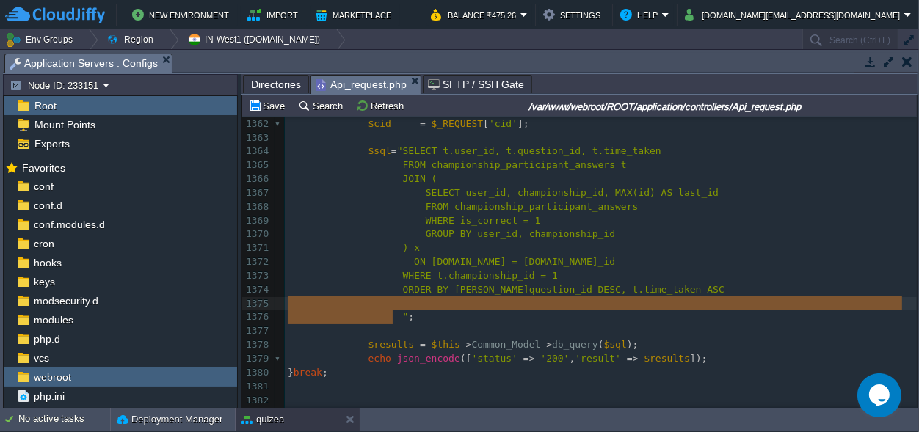
scroll to position [23, 105]
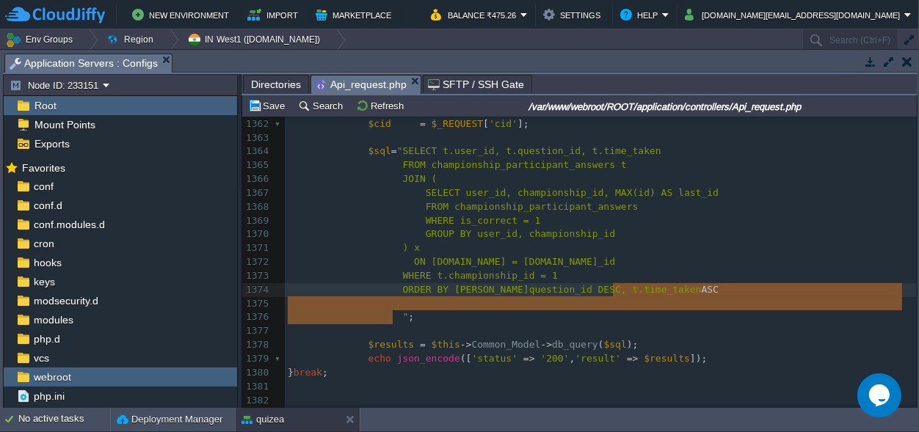
type textarea "C"
drag, startPoint x: 390, startPoint y: 312, endPoint x: 637, endPoint y: 291, distance: 247.5
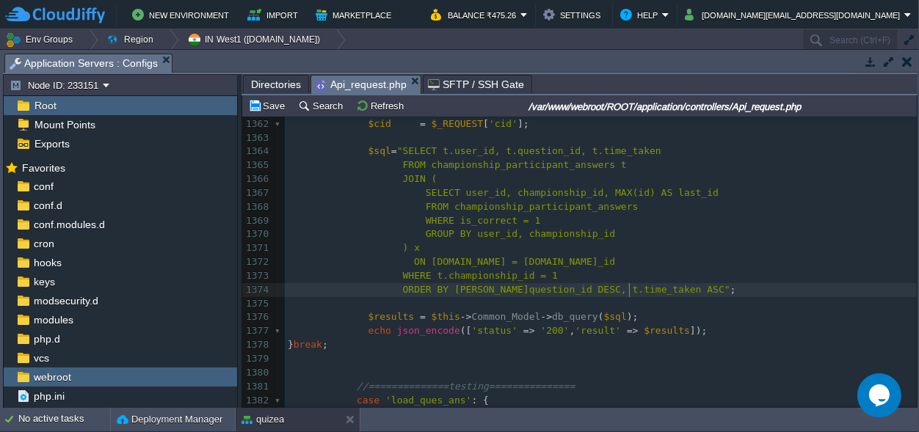
scroll to position [0, 0]
click at [537, 276] on div "xxxxxxxxxx } break ; 1351 'is_correct' => $is_correct , 1352 'time_taken' => $t…" at bounding box center [601, 276] width 632 height 622
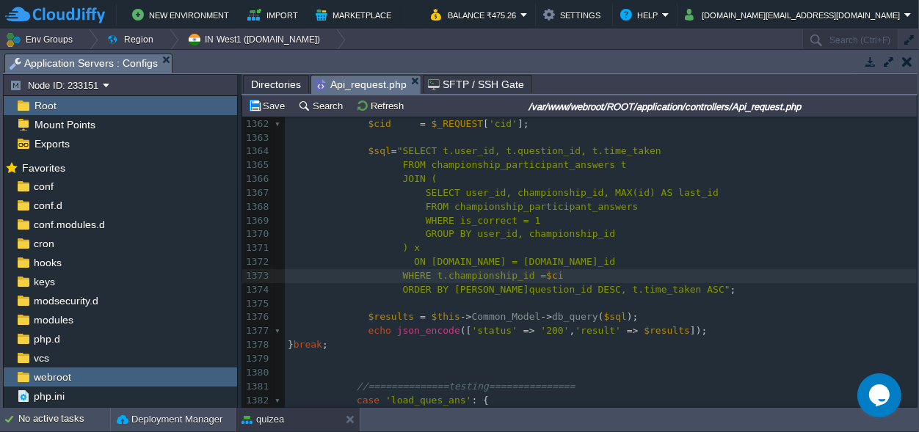
scroll to position [0, 21]
click at [654, 273] on pre "WHERE t.championship_id = $cid" at bounding box center [601, 276] width 632 height 14
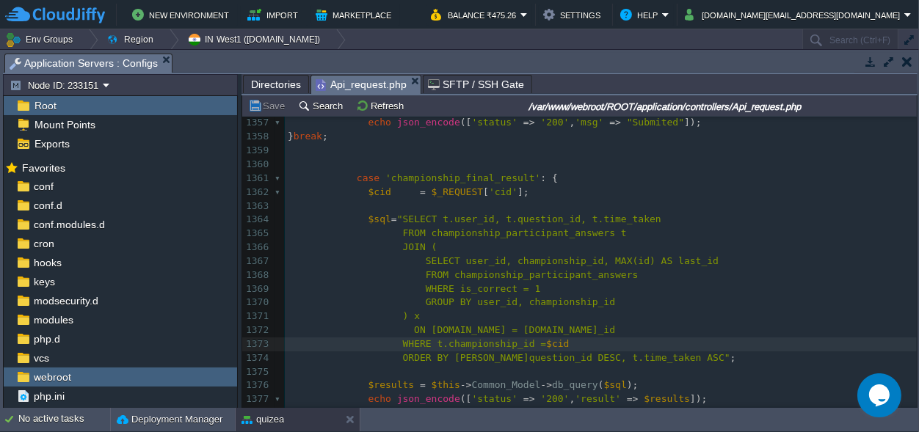
type textarea "$cid"
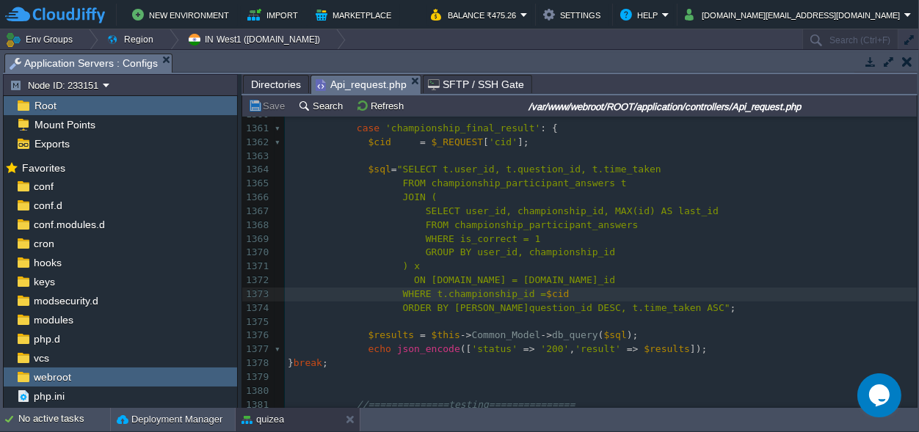
scroll to position [19434, 0]
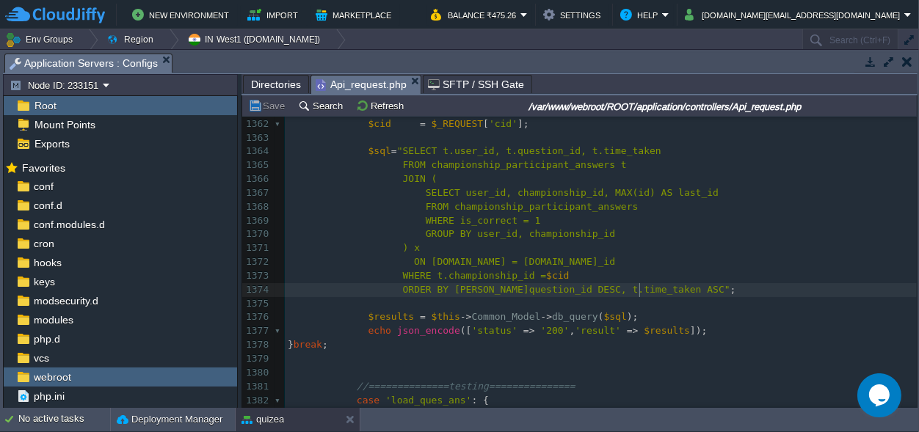
click at [713, 291] on pre "ORDER BY [PERSON_NAME]question_id DESC, t.time_taken ASC" ;" at bounding box center [601, 290] width 632 height 14
type textarea "$cid"
drag, startPoint x: 385, startPoint y: 122, endPoint x: 363, endPoint y: 123, distance: 22.8
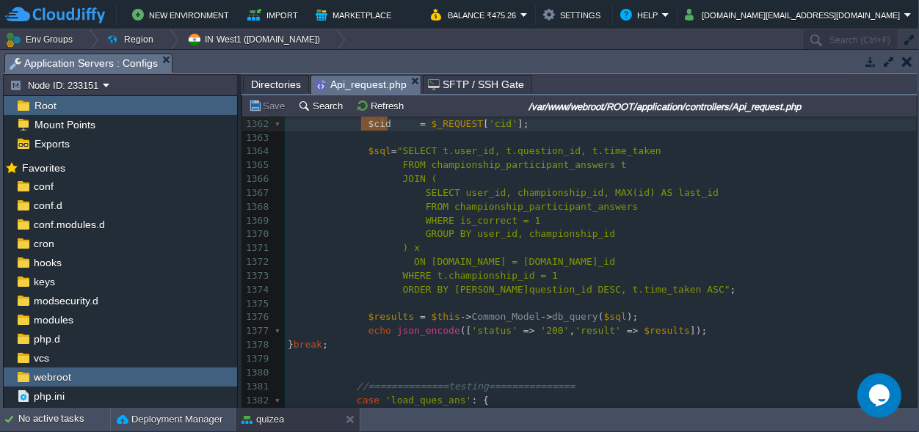
scroll to position [0, 0]
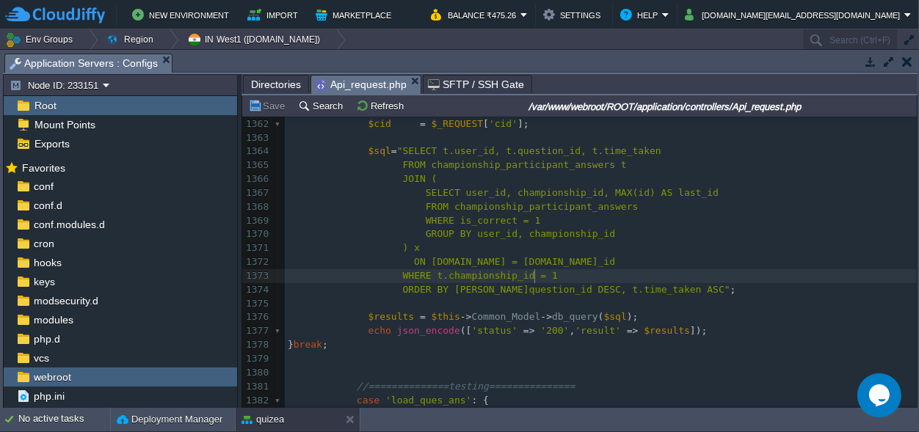
type textarea "1"
drag, startPoint x: 545, startPoint y: 277, endPoint x: 529, endPoint y: 274, distance: 15.7
paste textarea
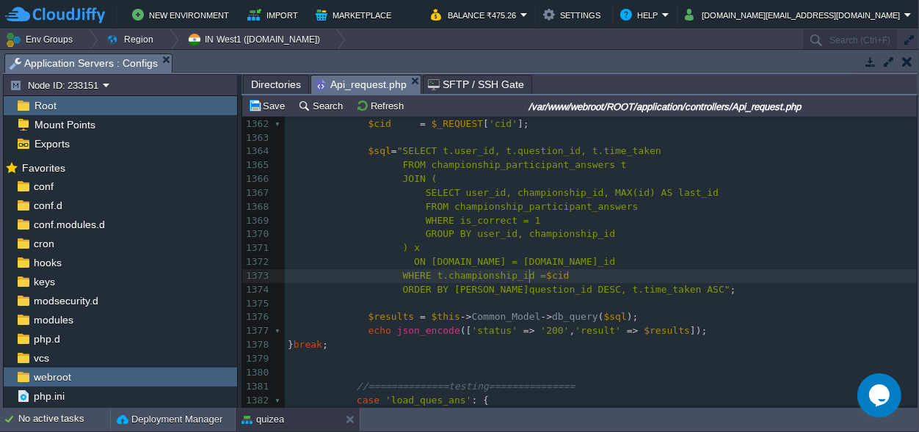
click at [529, 274] on div "xxxxxxxxxx } break ; 1351 'is_correct' => $is_correct , 1352 'time_taken' => $t…" at bounding box center [601, 276] width 632 height 622
type textarea "'"
click at [581, 272] on span at bounding box center [584, 275] width 6 height 11
click at [556, 273] on div "xxxxxxxxxx } break ; 1351 'is_correct' => $is_correct , 1352 'time_taken' => $t…" at bounding box center [601, 276] width 632 height 622
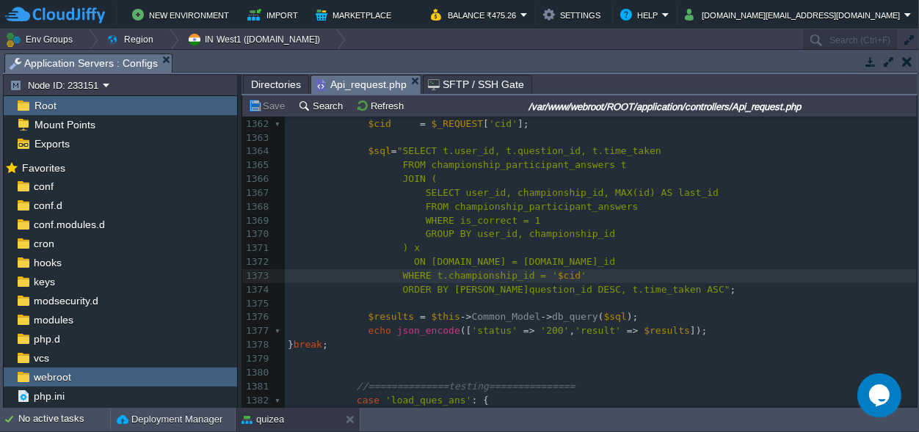
type textarea "'"
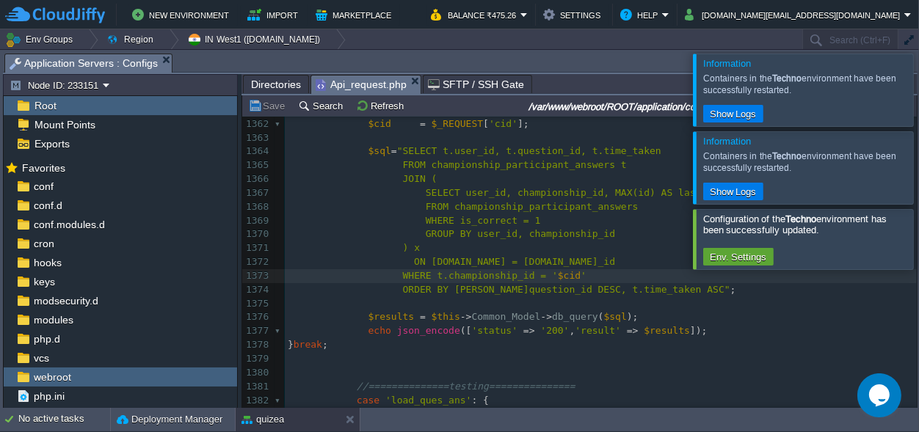
scroll to position [0, 0]
click at [918, 101] on div at bounding box center [937, 90] width 0 height 72
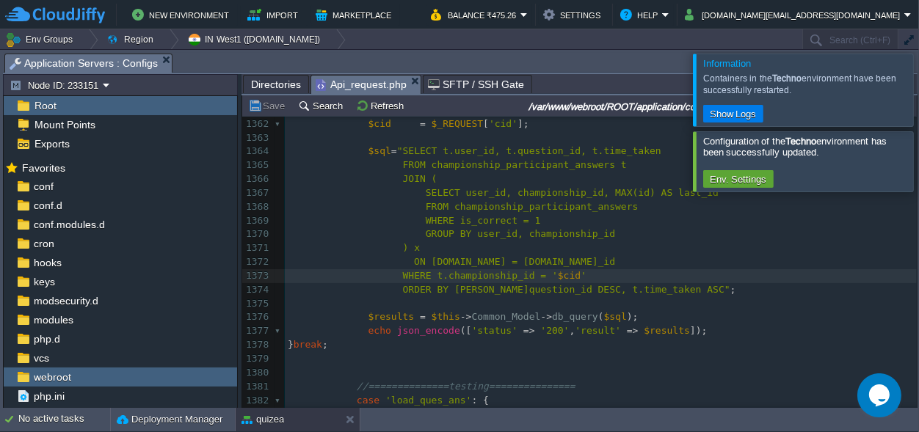
click at [918, 90] on div at bounding box center [937, 90] width 0 height 72
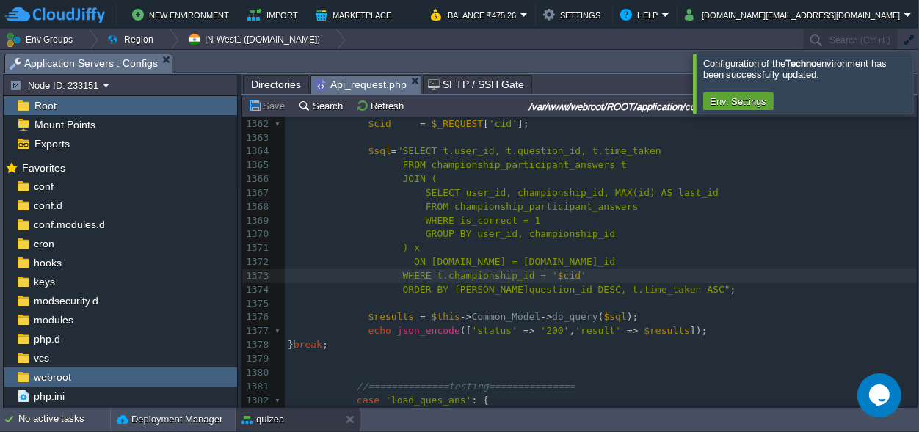
click at [918, 98] on div at bounding box center [937, 83] width 0 height 59
